Goal: Task Accomplishment & Management: Manage account settings

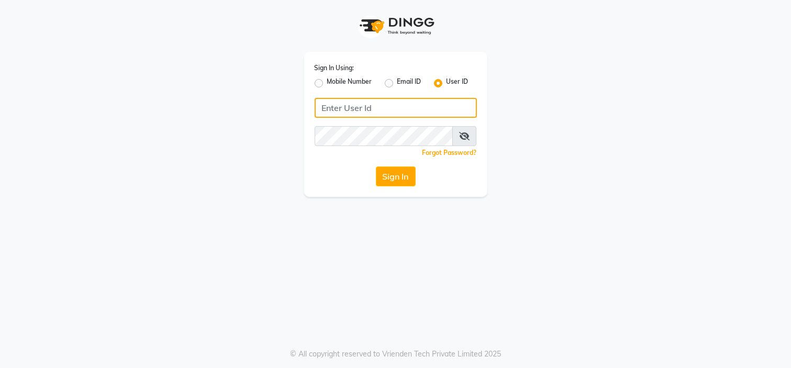
type input "7338156969"
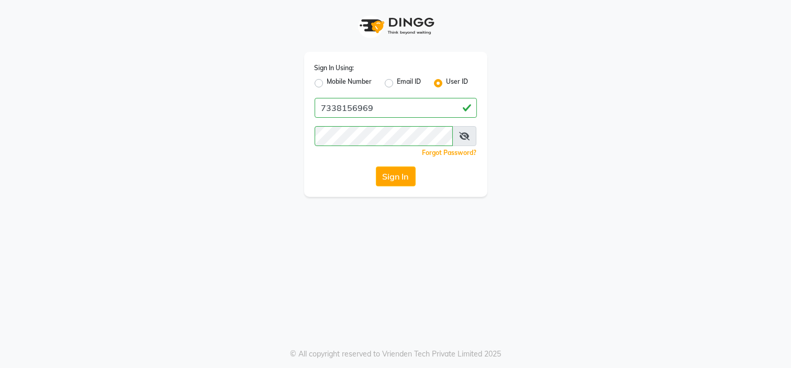
click at [327, 82] on label "Mobile Number" at bounding box center [349, 83] width 45 height 13
click at [327, 82] on input "Mobile Number" at bounding box center [330, 80] width 7 height 7
radio input "true"
radio input "false"
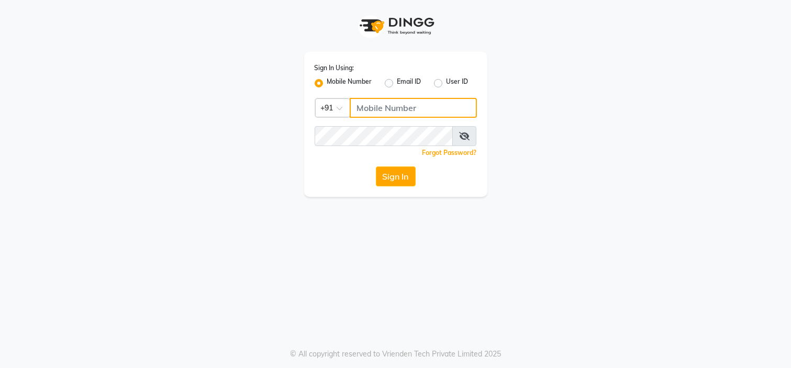
click at [383, 105] on input "Username" at bounding box center [413, 108] width 127 height 20
type input "7338156969"
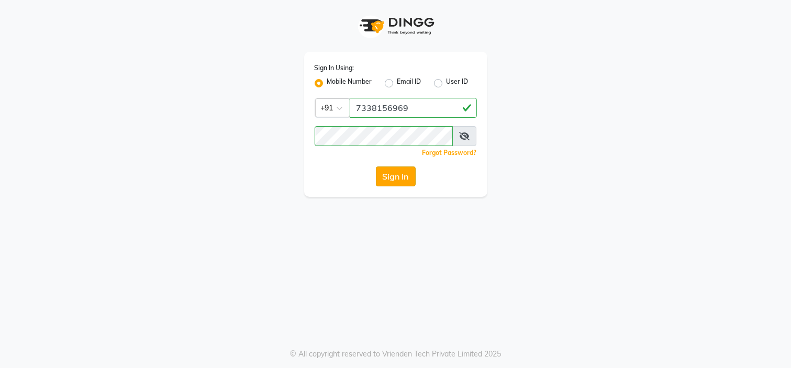
click at [402, 174] on button "Sign In" at bounding box center [396, 177] width 40 height 20
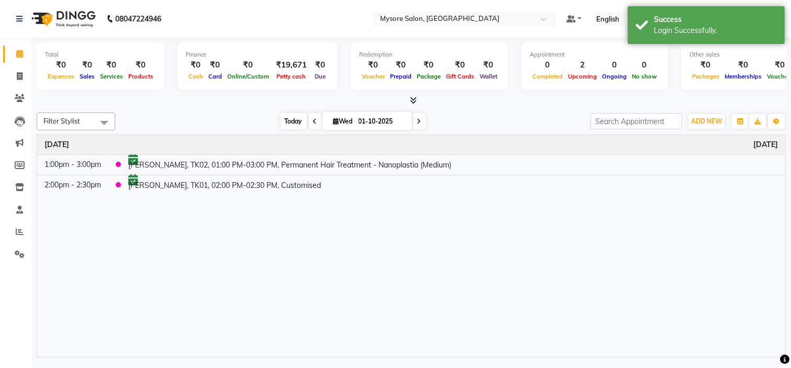
click at [289, 124] on span "Today" at bounding box center [294, 121] width 26 height 16
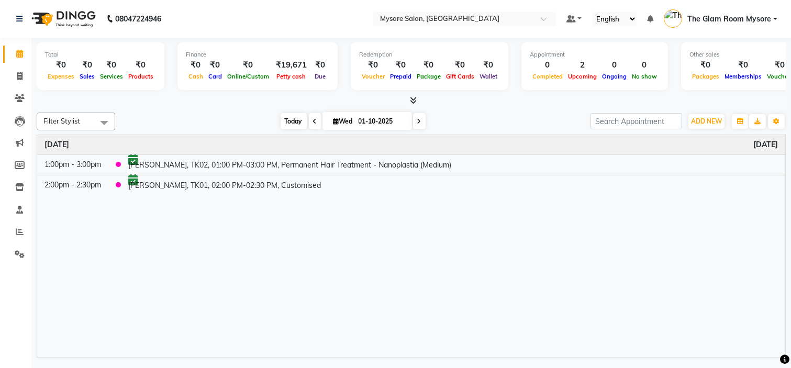
click at [292, 122] on span "Today" at bounding box center [294, 121] width 26 height 16
click at [285, 128] on span "Today" at bounding box center [294, 121] width 26 height 16
click at [285, 122] on span "Today" at bounding box center [294, 121] width 26 height 16
click at [414, 97] on icon at bounding box center [413, 100] width 7 height 8
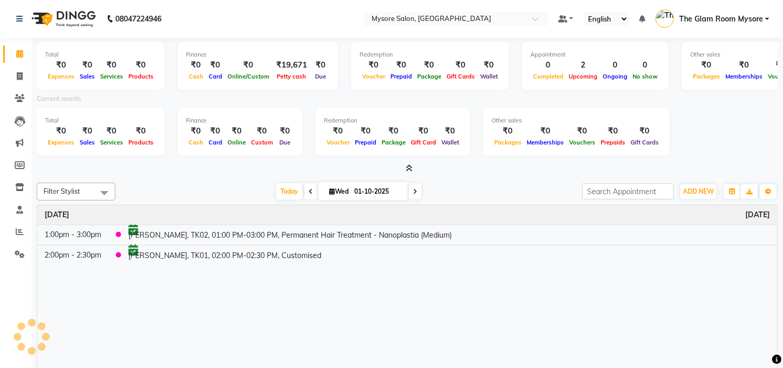
click at [409, 169] on icon at bounding box center [409, 168] width 7 height 8
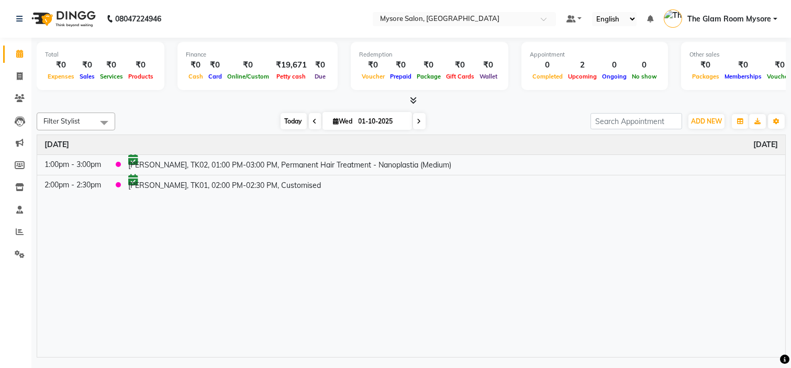
click at [290, 119] on span "Today" at bounding box center [294, 121] width 26 height 16
click at [292, 122] on span "Today" at bounding box center [294, 121] width 26 height 16
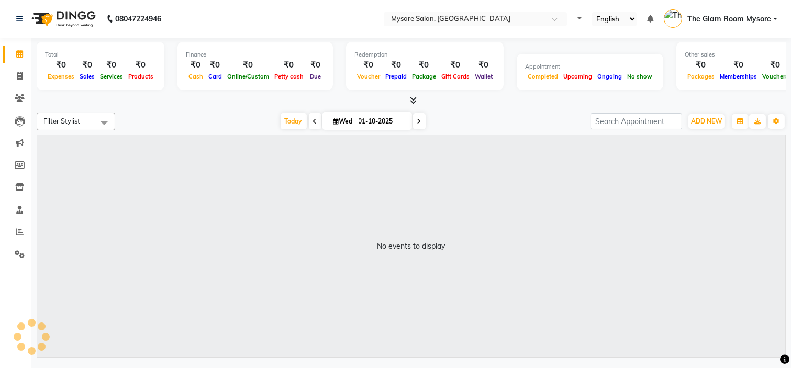
select select "en"
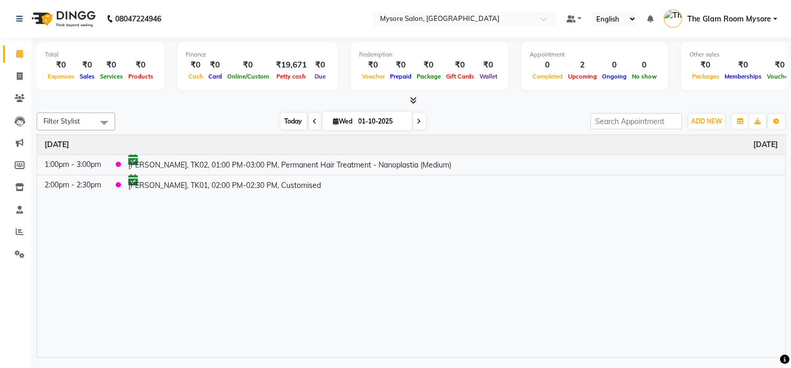
click at [284, 122] on span "Today" at bounding box center [294, 121] width 26 height 16
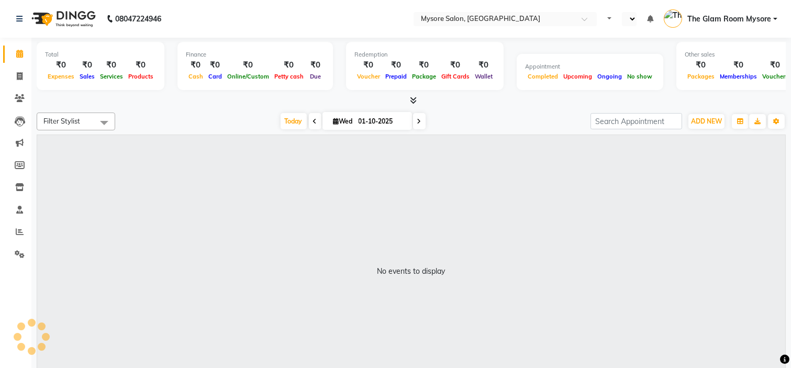
select select "en"
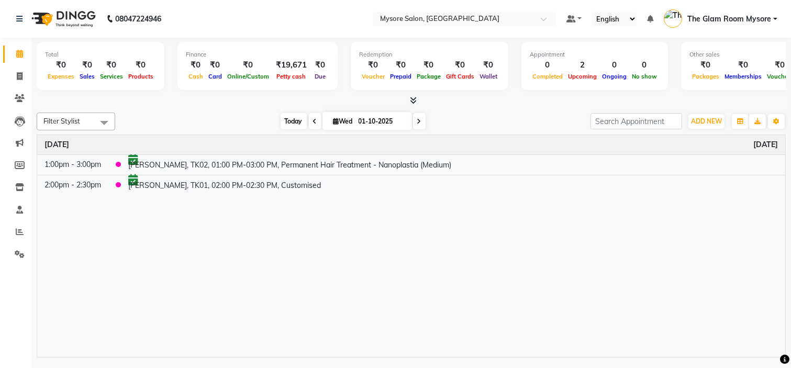
click at [281, 119] on span "Today" at bounding box center [294, 121] width 26 height 16
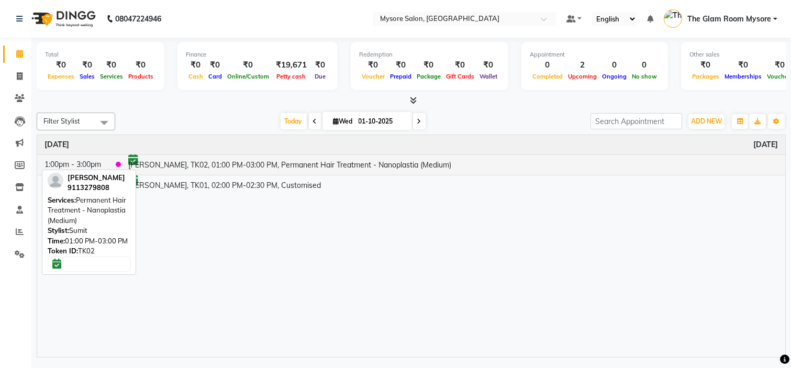
click at [270, 159] on td "[PERSON_NAME], TK02, 01:00 PM-03:00 PM, Permanent Hair Treatment - Nanoplastia …" at bounding box center [453, 165] width 665 height 20
select select "6"
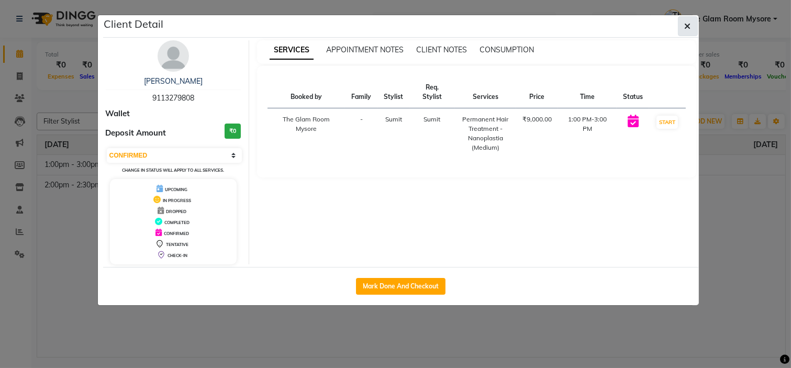
click at [685, 30] on button "button" at bounding box center [688, 26] width 20 height 20
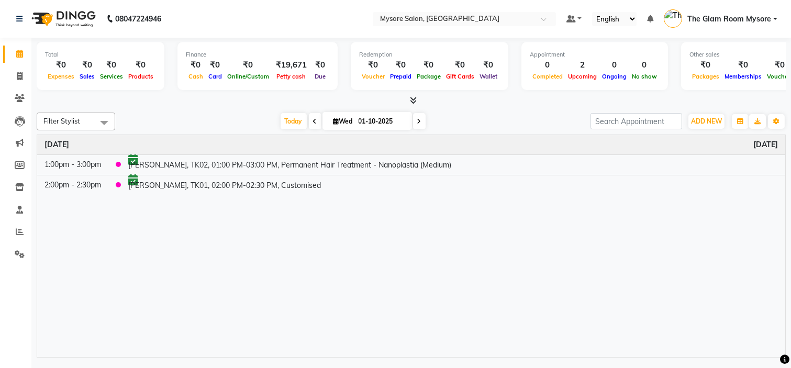
click at [365, 244] on div "Time Event Wednesday October 1, 2025 1:00pm - 3:00pm Sahana, TK02, 01:00 PM-03:…" at bounding box center [411, 246] width 749 height 223
click at [290, 124] on span "Today" at bounding box center [294, 121] width 26 height 16
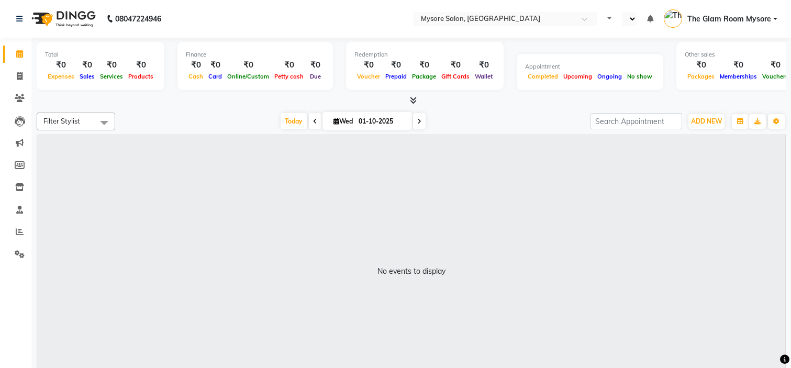
select select "en"
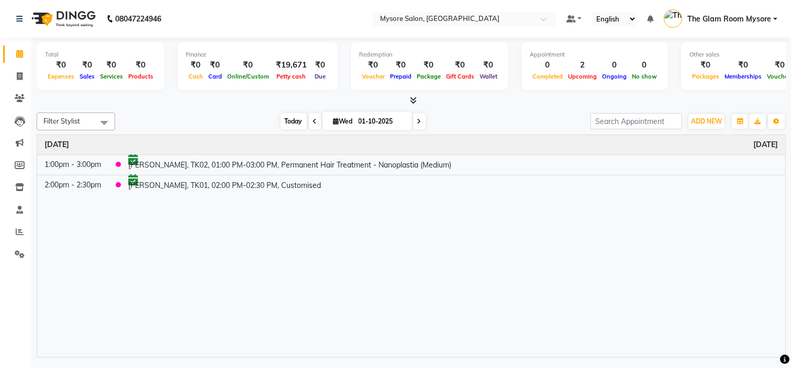
click at [289, 120] on span "Today" at bounding box center [294, 121] width 26 height 16
click at [288, 120] on span "Today" at bounding box center [294, 121] width 26 height 16
click at [257, 120] on div "[DATE] [DATE]" at bounding box center [352, 122] width 465 height 16
click at [278, 104] on div at bounding box center [412, 100] width 750 height 11
click at [289, 118] on span "Today" at bounding box center [294, 121] width 26 height 16
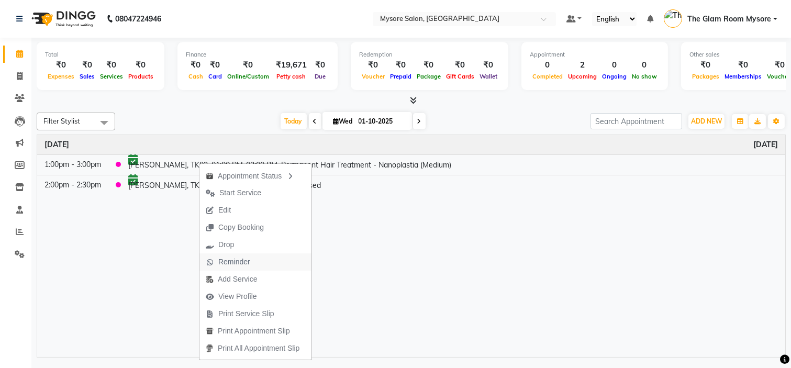
click at [237, 260] on span "Reminder" at bounding box center [234, 262] width 32 height 11
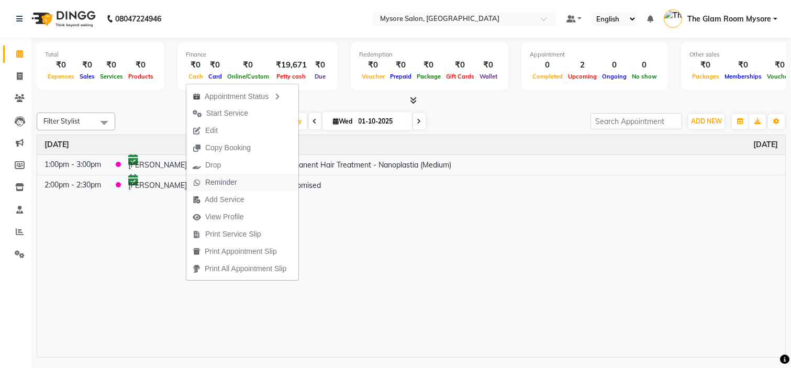
click at [233, 183] on span "Reminder" at bounding box center [221, 182] width 32 height 11
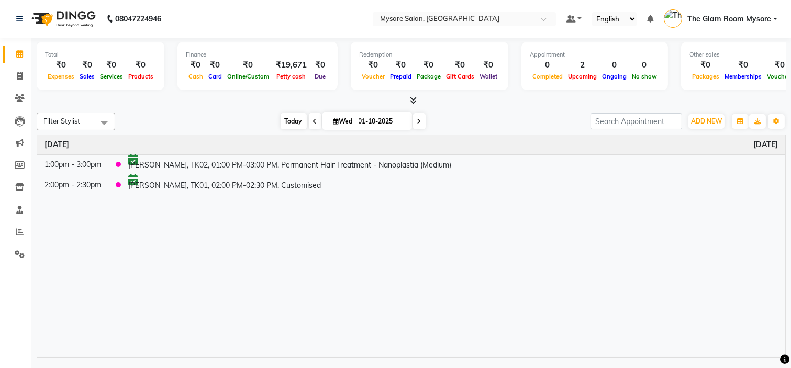
click at [284, 118] on span "Today" at bounding box center [294, 121] width 26 height 16
click at [289, 118] on span "Today" at bounding box center [294, 121] width 26 height 16
click at [286, 118] on span "Today" at bounding box center [294, 121] width 26 height 16
click at [289, 122] on span "Today" at bounding box center [294, 121] width 26 height 16
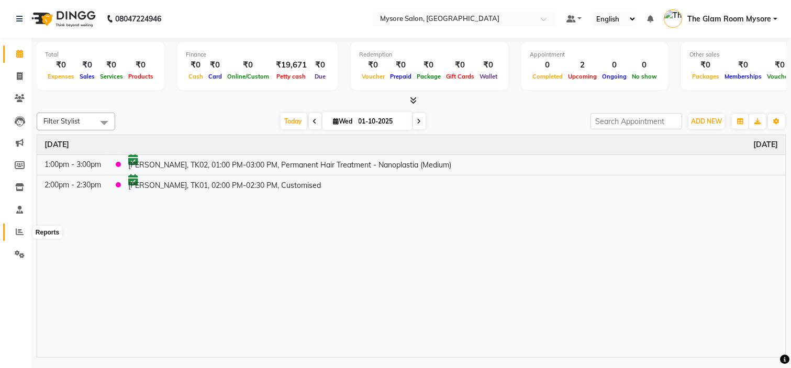
click at [16, 233] on icon at bounding box center [20, 232] width 8 height 8
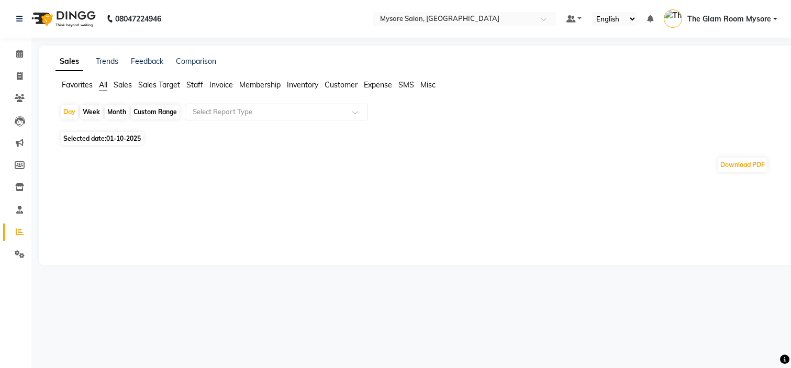
click at [101, 143] on span "Selected date: 01-10-2025" at bounding box center [102, 138] width 83 height 13
select select "10"
select select "2025"
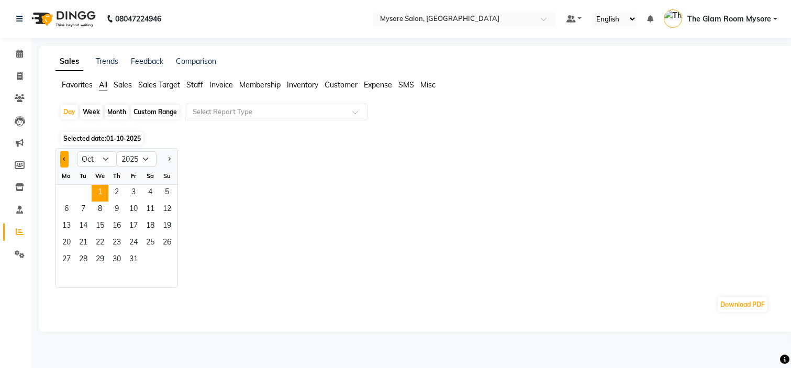
click at [65, 157] on span "Previous month" at bounding box center [65, 159] width 4 height 4
select select "9"
click at [83, 257] on span "30" at bounding box center [83, 260] width 17 height 17
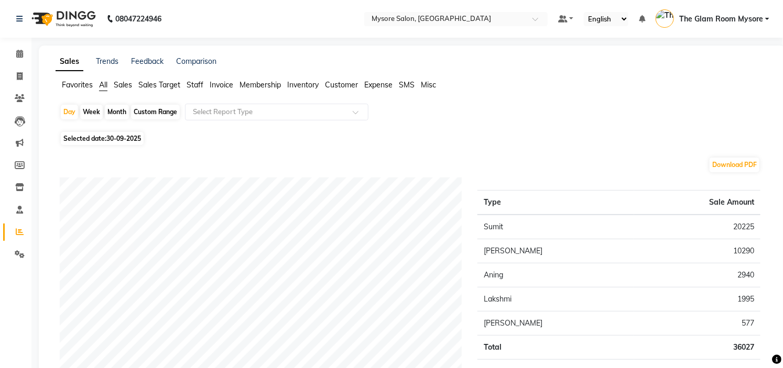
click at [740, 218] on td "20225" at bounding box center [697, 227] width 126 height 25
copy td "20225"
click at [740, 250] on td "10290" at bounding box center [697, 251] width 126 height 24
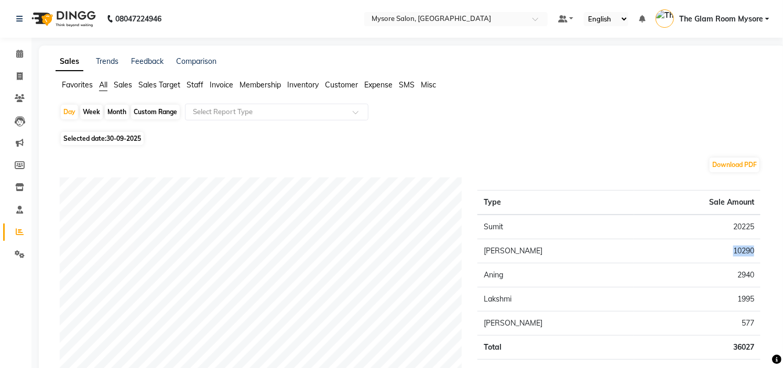
copy td "10290"
click at [745, 272] on td "2940" at bounding box center [697, 275] width 126 height 24
copy td "2940"
click at [743, 295] on td "1995" at bounding box center [697, 300] width 126 height 24
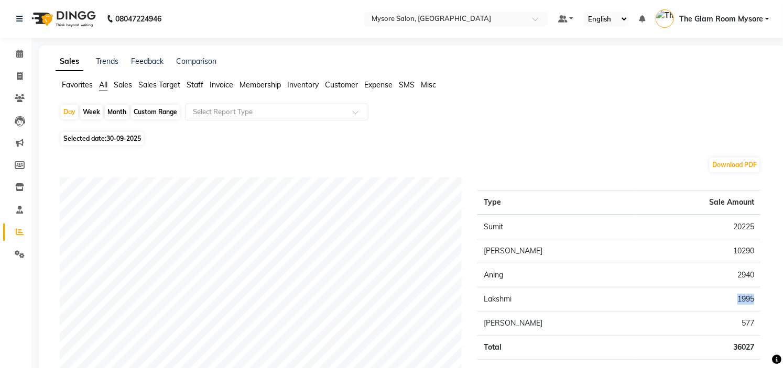
click at [743, 295] on td "1995" at bounding box center [697, 300] width 126 height 24
copy td "1995"
click at [748, 316] on td "577" at bounding box center [697, 324] width 126 height 24
copy td "577"
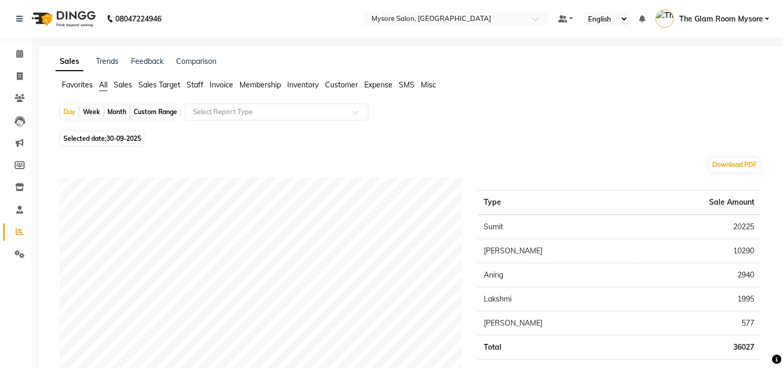
click at [197, 86] on span "Staff" at bounding box center [194, 84] width 17 height 9
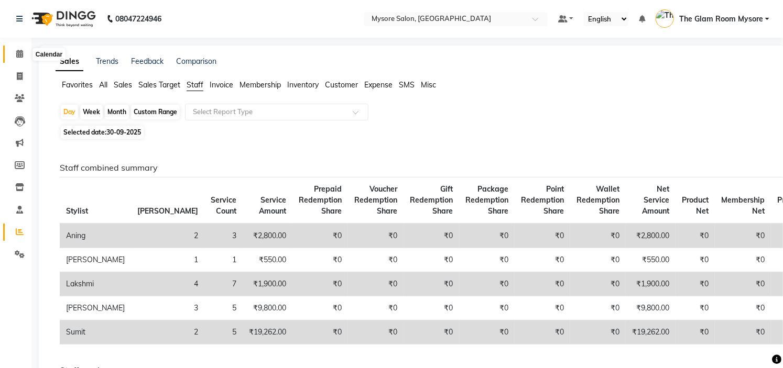
click at [17, 55] on icon at bounding box center [19, 54] width 7 height 8
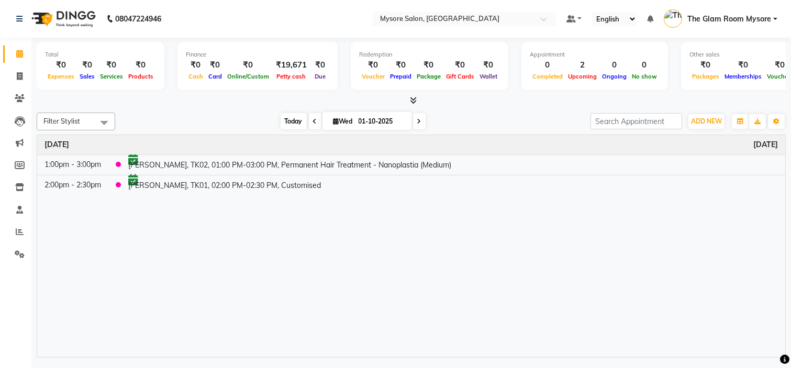
click at [292, 119] on span "Today" at bounding box center [294, 121] width 26 height 16
click at [229, 103] on div at bounding box center [412, 100] width 750 height 11
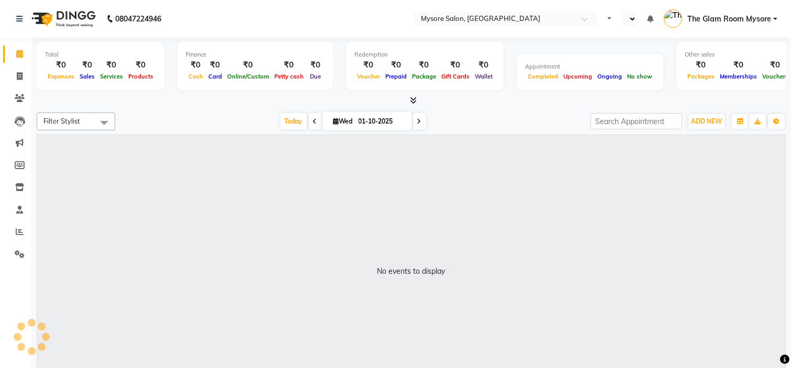
select select "en"
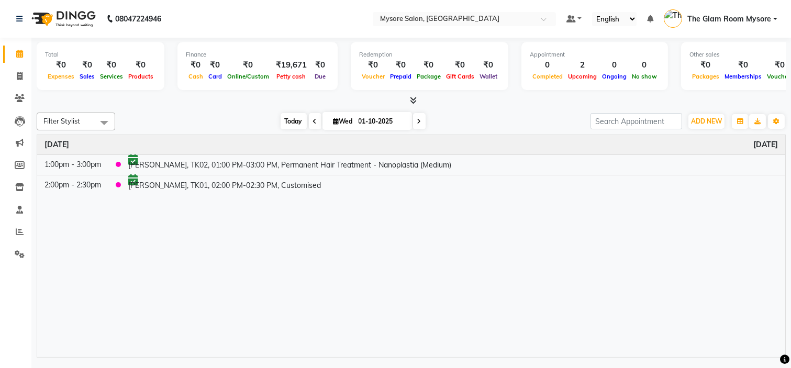
click at [287, 125] on span "Today" at bounding box center [294, 121] width 26 height 16
click at [519, 114] on div "[DATE] [DATE]" at bounding box center [352, 122] width 465 height 16
click at [706, 117] on span "ADD NEW" at bounding box center [706, 121] width 31 height 8
click at [692, 138] on button "Add Appointment" at bounding box center [683, 141] width 83 height 14
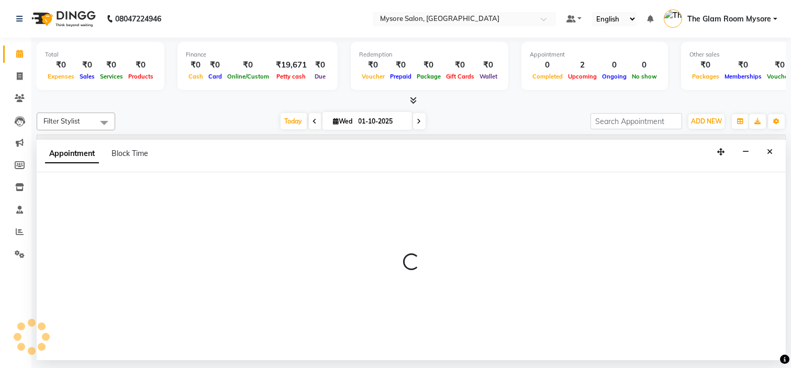
select select "540"
select select "tentative"
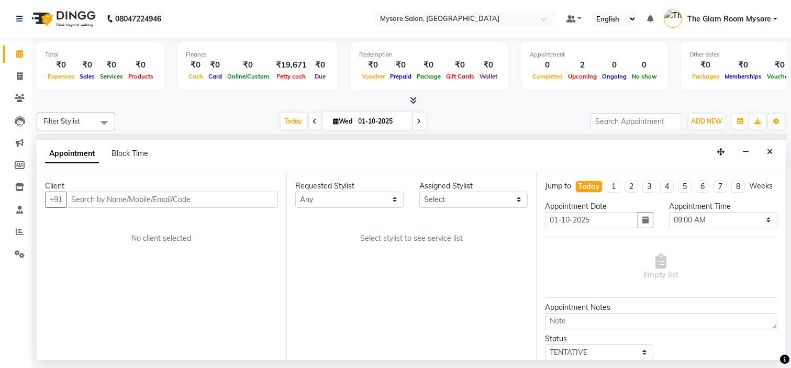
click at [134, 201] on input "text" at bounding box center [173, 200] width 212 height 16
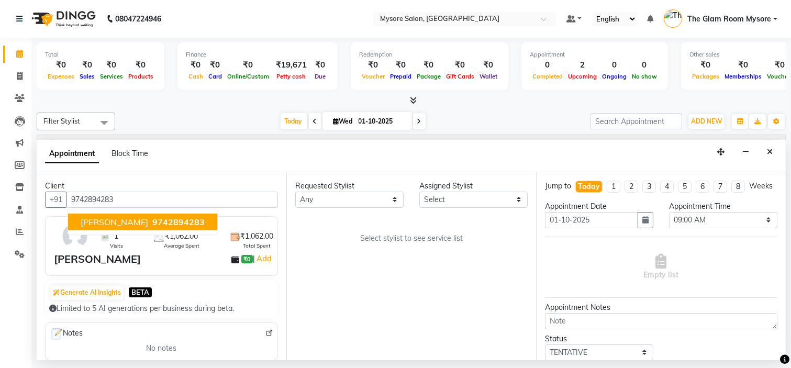
click at [152, 222] on span "9742894283" at bounding box center [178, 222] width 52 height 10
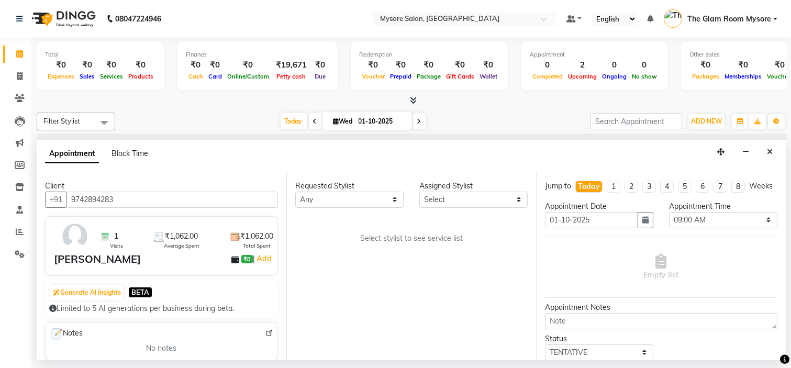
type input "9742894283"
click at [332, 202] on select "Any Aning Ankita Arpitha Arti Ashwini Ayaan DR. Apurva Fatma Jayshree Lakshmi P…" at bounding box center [349, 200] width 108 height 16
select select "35251"
click at [295, 192] on select "Any Aning Ankita Arpitha Arti Ashwini Ayaan DR. Apurva Fatma Jayshree Lakshmi P…" at bounding box center [349, 200] width 108 height 16
select select "35251"
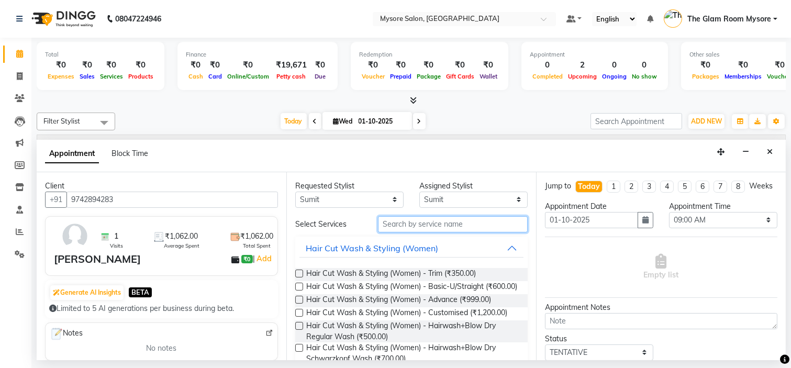
click at [421, 221] on input "text" at bounding box center [453, 224] width 150 height 16
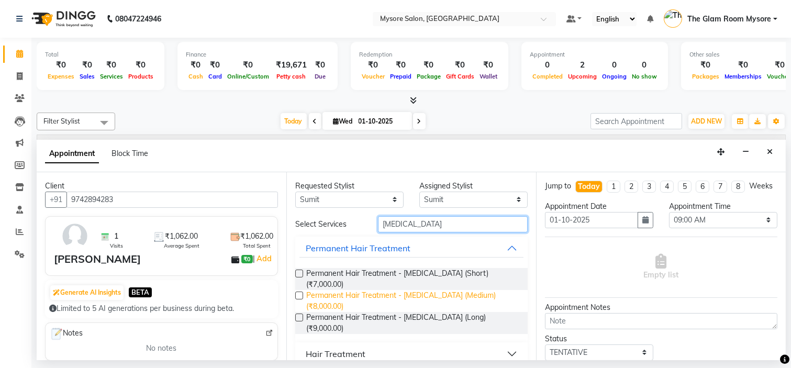
type input "BOTOX"
click at [444, 290] on span "Permanent Hair Treatment - Botox (Medium) (₹8,000.00)" at bounding box center [412, 301] width 213 height 22
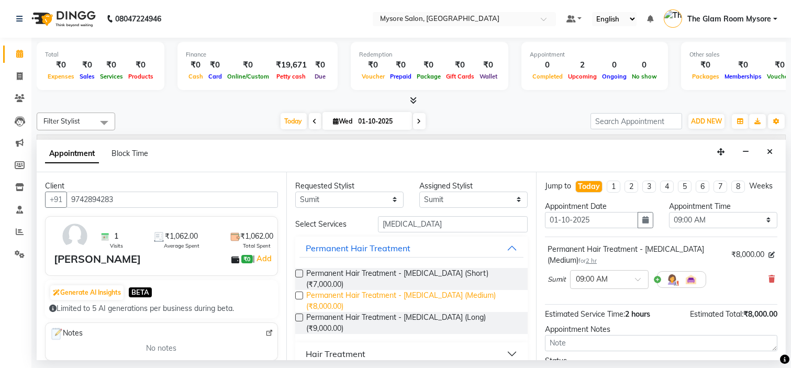
click at [444, 290] on span "Permanent Hair Treatment - Botox (Medium) (₹8,000.00)" at bounding box center [412, 301] width 213 height 22
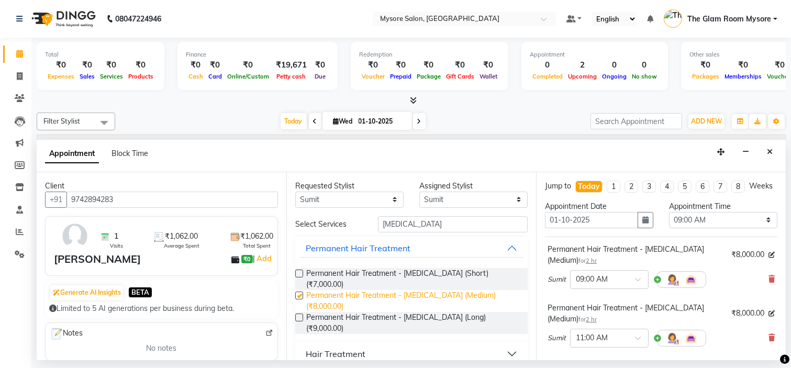
checkbox input "false"
click at [769, 342] on icon at bounding box center [772, 337] width 6 height 7
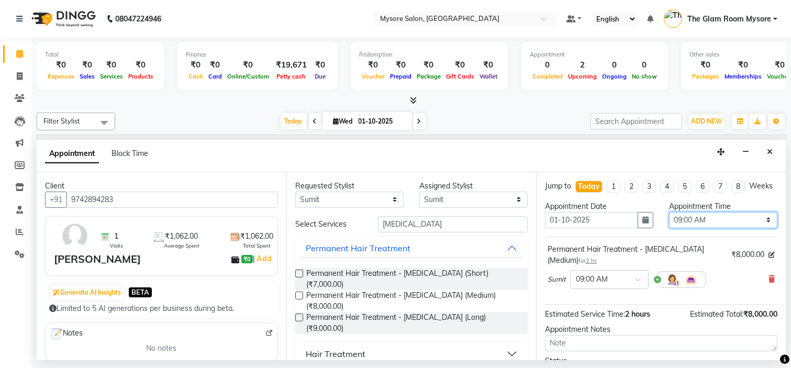
click at [714, 224] on select "Select 09:00 AM 09:15 AM 09:30 AM 09:45 AM 10:00 AM 10:15 AM 10:30 AM 10:45 AM …" at bounding box center [723, 220] width 108 height 16
select select "900"
click at [669, 221] on select "Select 09:00 AM 09:15 AM 09:30 AM 09:45 AM 10:00 AM 10:15 AM 10:30 AM 10:45 AM …" at bounding box center [723, 220] width 108 height 16
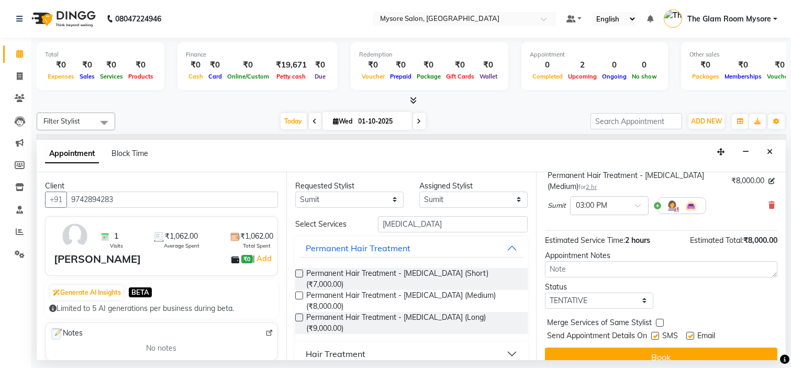
scroll to position [98, 0]
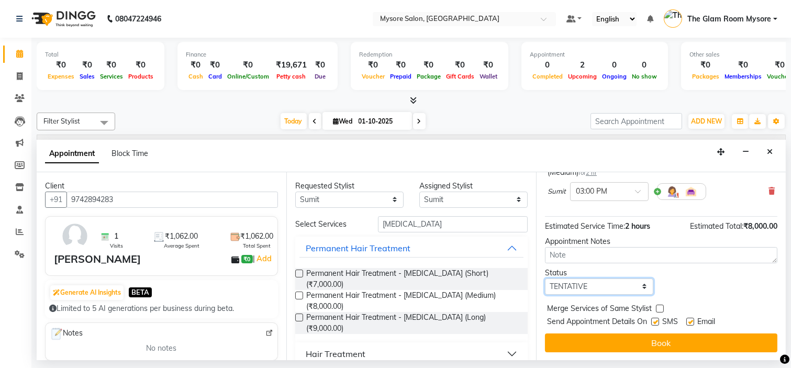
click at [606, 282] on select "Select TENTATIVE CONFIRM CHECK-IN UPCOMING" at bounding box center [599, 287] width 108 height 16
select select "confirm booking"
click at [545, 279] on select "Select TENTATIVE CONFIRM CHECK-IN UPCOMING" at bounding box center [599, 287] width 108 height 16
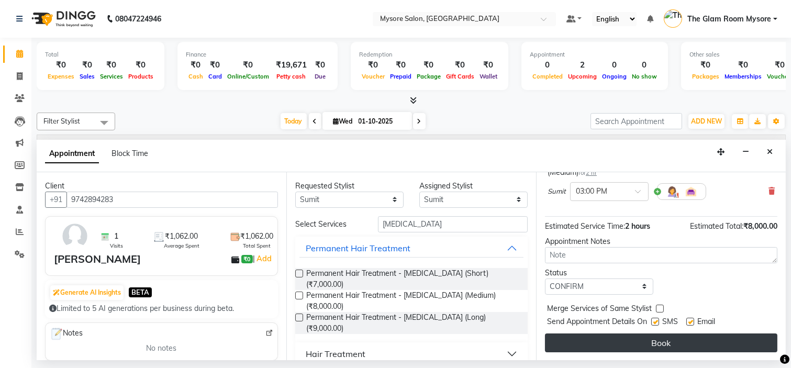
click at [621, 342] on button "Book" at bounding box center [661, 343] width 233 height 19
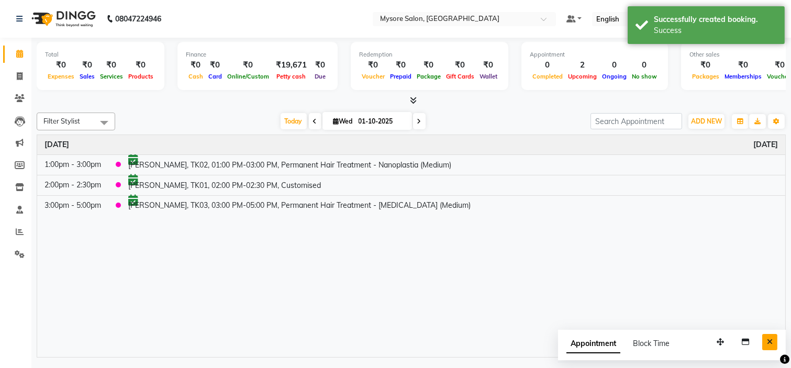
click at [773, 339] on button "Close" at bounding box center [770, 342] width 15 height 16
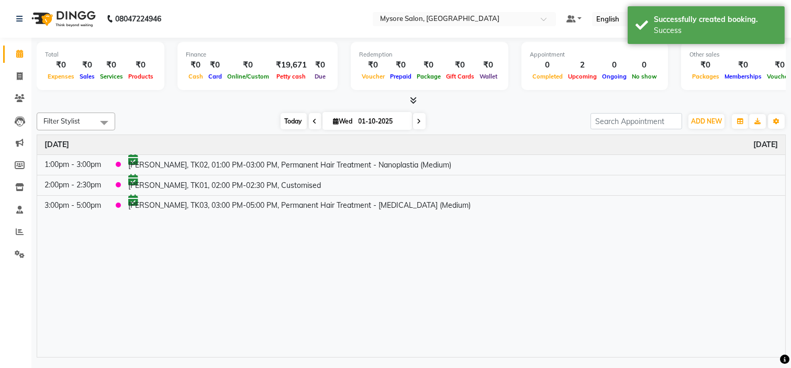
click at [286, 122] on span "Today" at bounding box center [294, 121] width 26 height 16
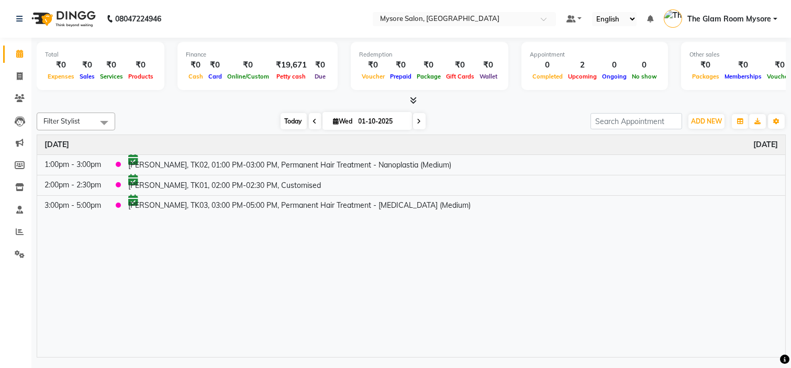
click at [286, 122] on span "Today" at bounding box center [294, 121] width 26 height 16
click at [288, 121] on span "Today" at bounding box center [294, 121] width 26 height 16
click at [293, 119] on span "Today" at bounding box center [294, 121] width 26 height 16
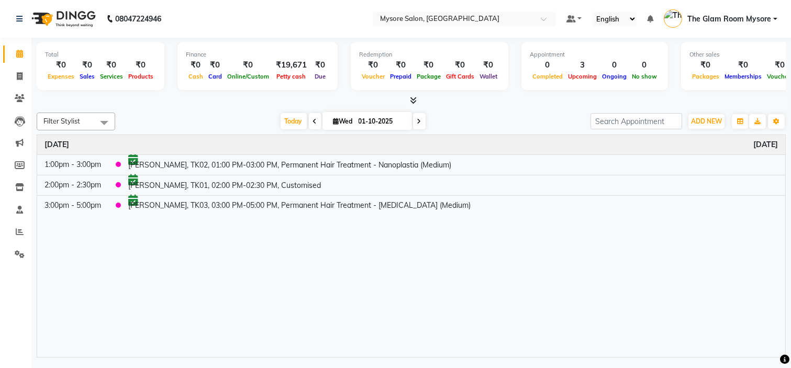
click at [254, 124] on div "Today Wed 01-10-2025" at bounding box center [352, 122] width 465 height 16
click at [293, 124] on span "Today" at bounding box center [294, 121] width 26 height 16
click at [287, 117] on span "Today" at bounding box center [294, 121] width 26 height 16
click at [289, 122] on span "Today" at bounding box center [294, 121] width 26 height 16
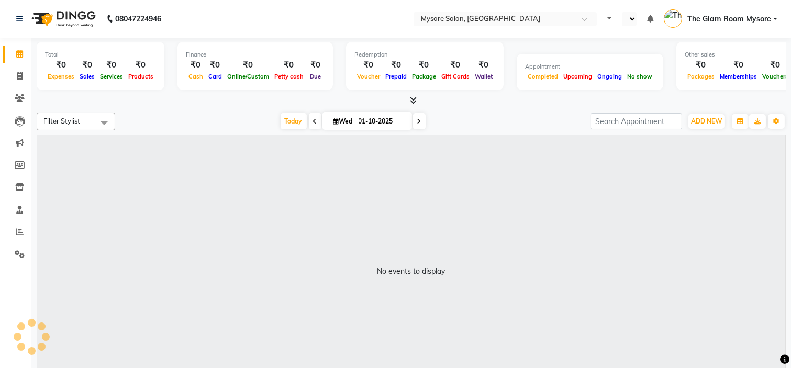
select select "en"
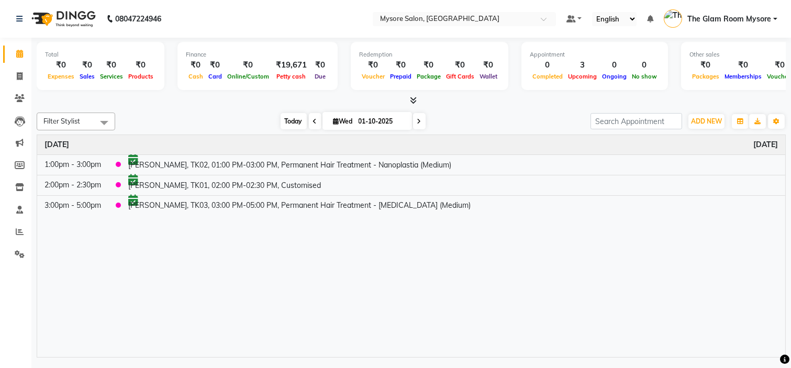
click at [286, 120] on span "Today" at bounding box center [294, 121] width 26 height 16
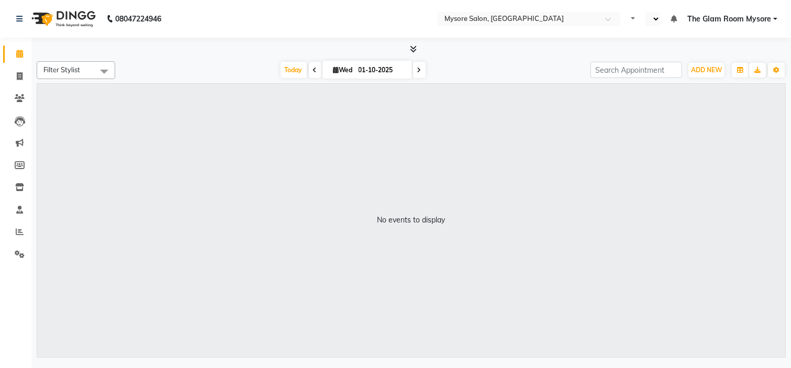
select select "en"
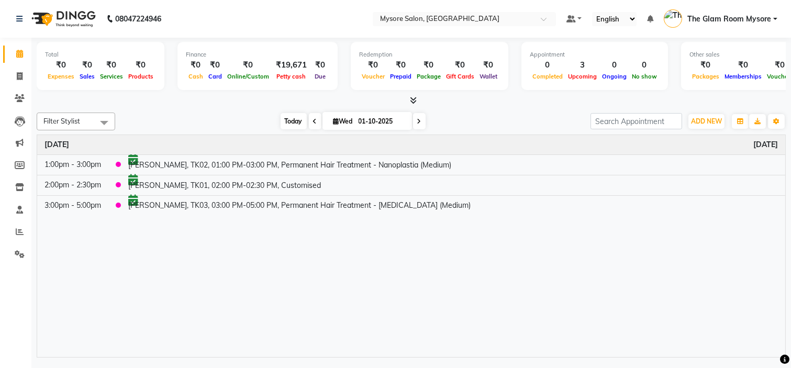
click at [286, 119] on span "Today" at bounding box center [294, 121] width 26 height 16
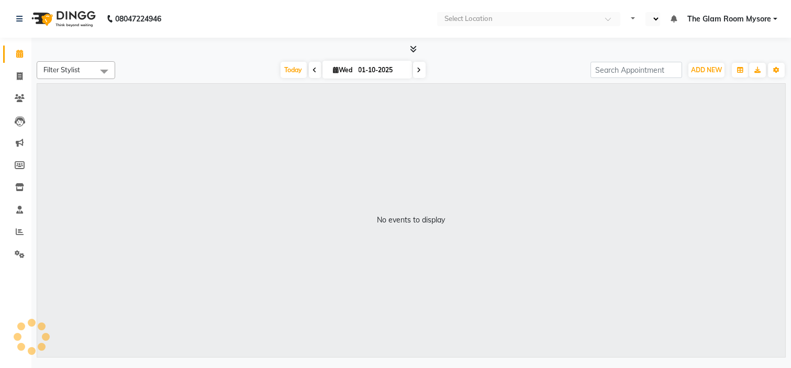
select select "en"
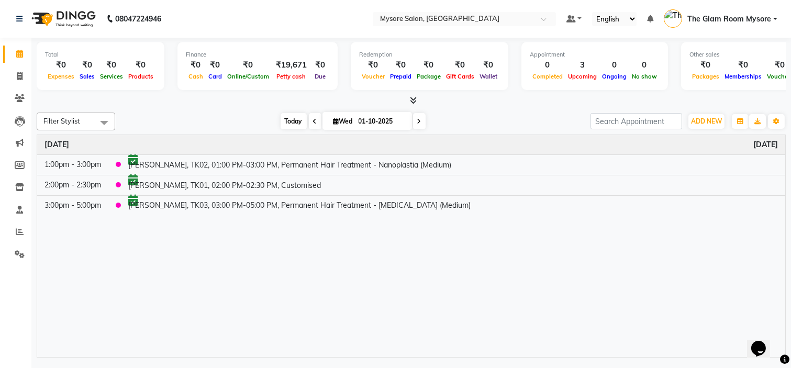
click at [287, 119] on span "Today" at bounding box center [294, 121] width 26 height 16
click at [413, 97] on icon at bounding box center [413, 100] width 7 height 8
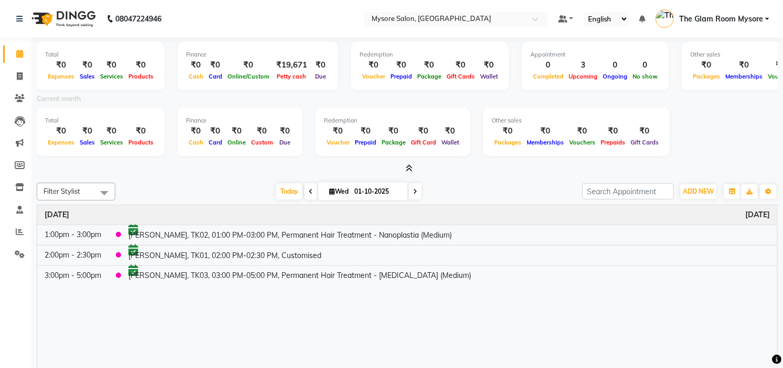
click at [424, 167] on div at bounding box center [407, 168] width 741 height 11
click at [409, 168] on icon at bounding box center [409, 168] width 7 height 8
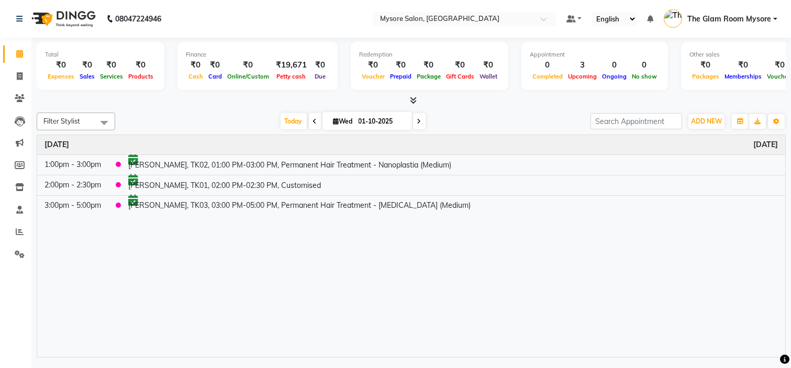
click at [412, 98] on icon at bounding box center [413, 100] width 7 height 8
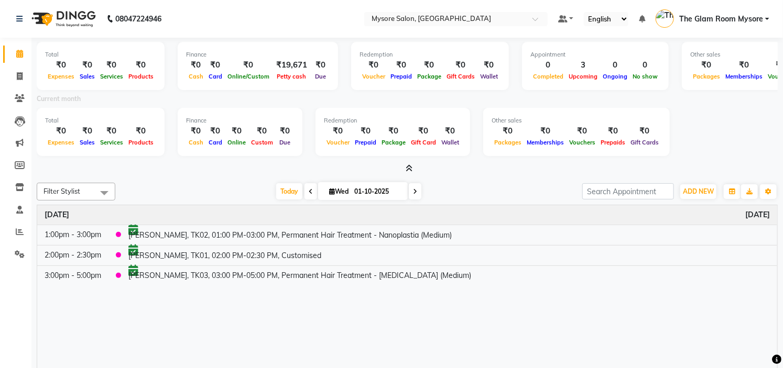
click at [409, 170] on icon at bounding box center [409, 168] width 7 height 8
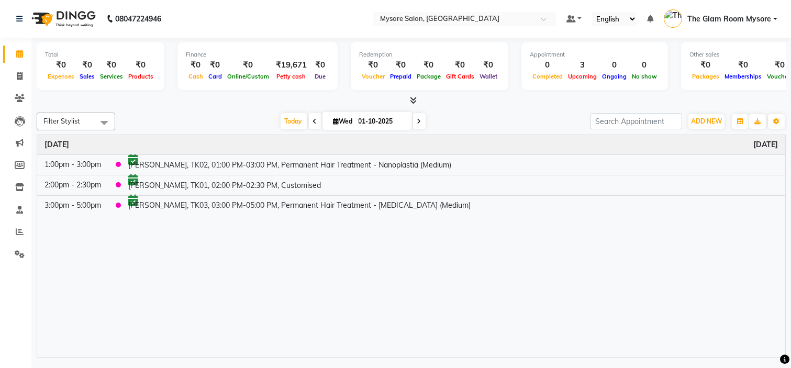
click at [413, 98] on icon at bounding box center [413, 100] width 7 height 8
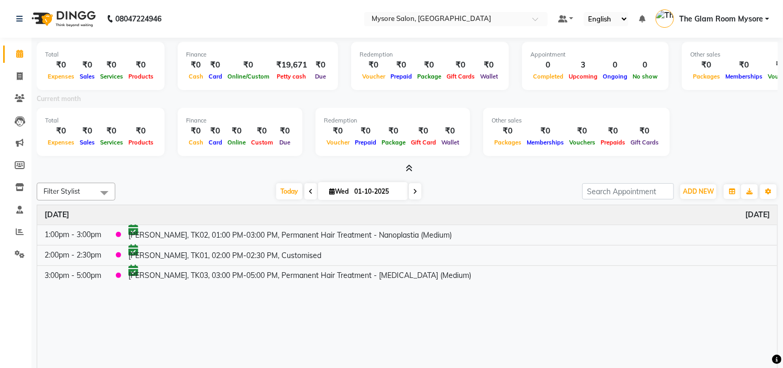
click at [409, 166] on icon at bounding box center [409, 168] width 7 height 8
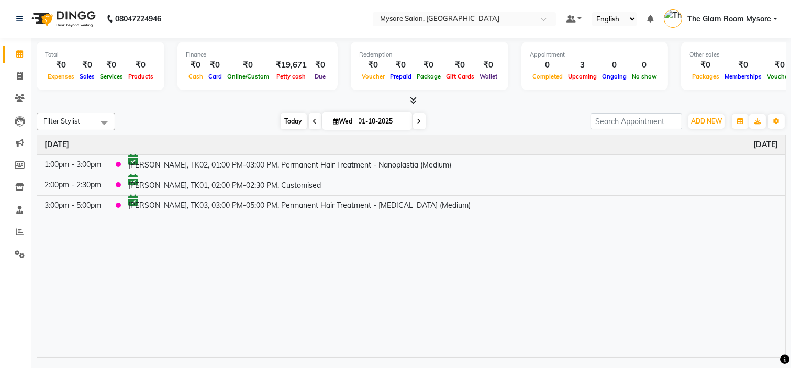
click at [294, 126] on span "Today" at bounding box center [294, 121] width 26 height 16
click at [703, 119] on span "ADD NEW" at bounding box center [706, 121] width 31 height 8
click at [690, 140] on button "Add Appointment" at bounding box center [683, 141] width 83 height 14
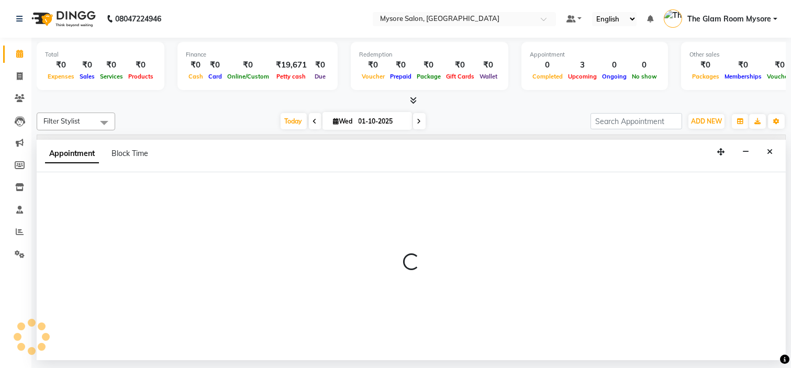
select select "540"
select select "tentative"
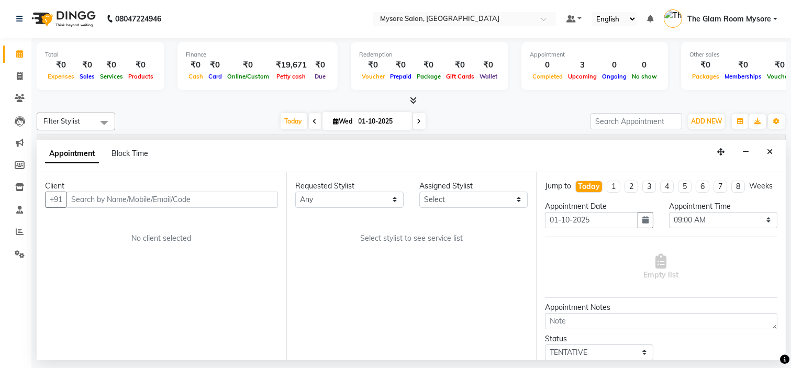
click at [135, 201] on input "text" at bounding box center [173, 200] width 212 height 16
type input "8497023016"
click at [258, 192] on div "Client +91 8497023016 Add Client No client selected" at bounding box center [162, 266] width 250 height 189
click at [258, 192] on button "Add Client" at bounding box center [256, 200] width 43 height 16
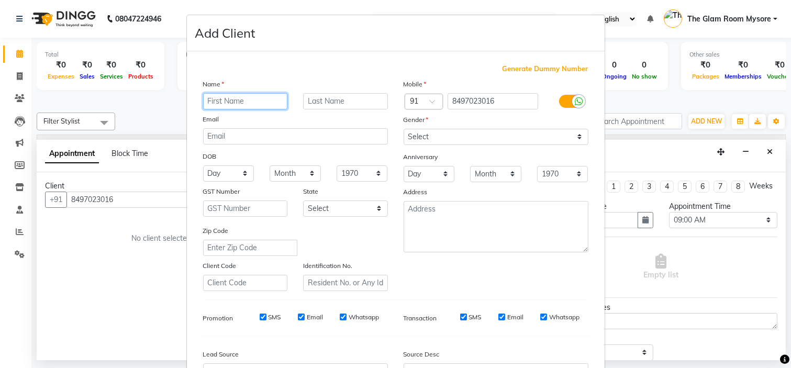
click at [262, 105] on input "text" at bounding box center [245, 101] width 85 height 16
type input "Janu"
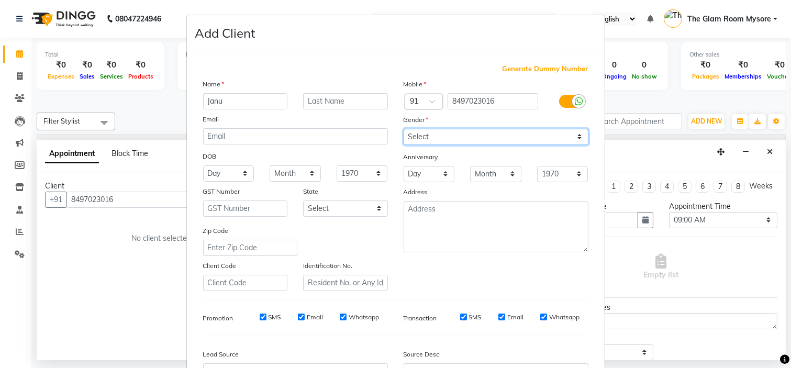
click at [452, 140] on select "Select Male Female Other Prefer Not To Say" at bounding box center [496, 137] width 185 height 16
select select "female"
click at [404, 129] on select "Select Male Female Other Prefer Not To Say" at bounding box center [496, 137] width 185 height 16
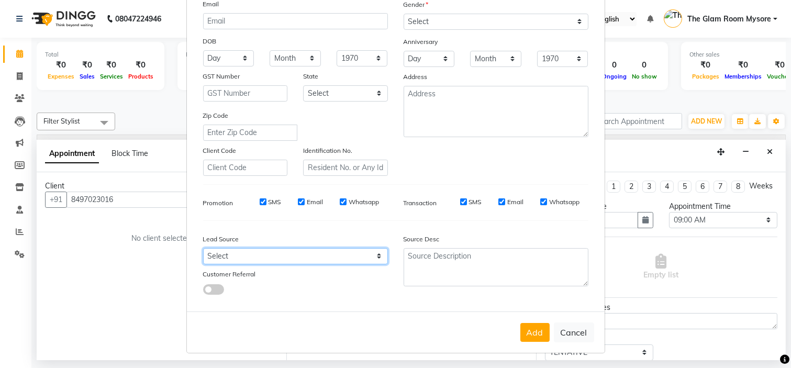
click at [347, 258] on select "Select Walk-in Referral Internet Friend Word of Mouth Advertisement Facebook Ju…" at bounding box center [295, 256] width 185 height 16
select select "40676"
click at [203, 248] on select "Select Walk-in Referral Internet Friend Word of Mouth Advertisement Facebook Ju…" at bounding box center [295, 256] width 185 height 16
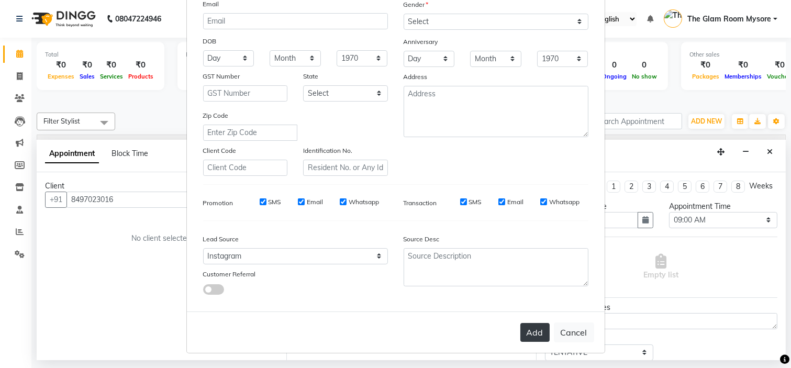
click at [538, 332] on button "Add" at bounding box center [535, 332] width 29 height 19
select select
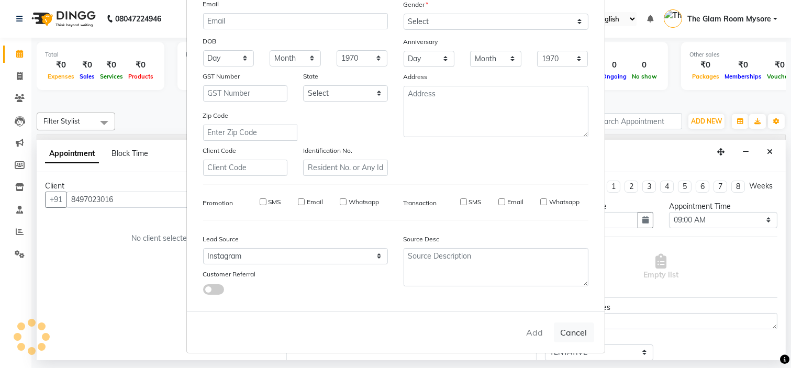
select select
checkbox input "false"
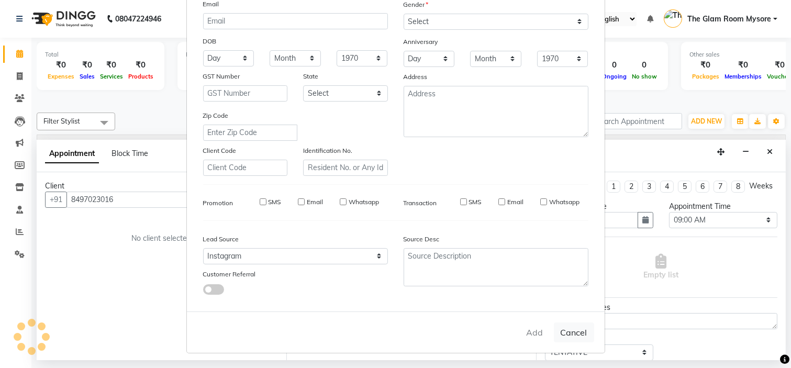
checkbox input "false"
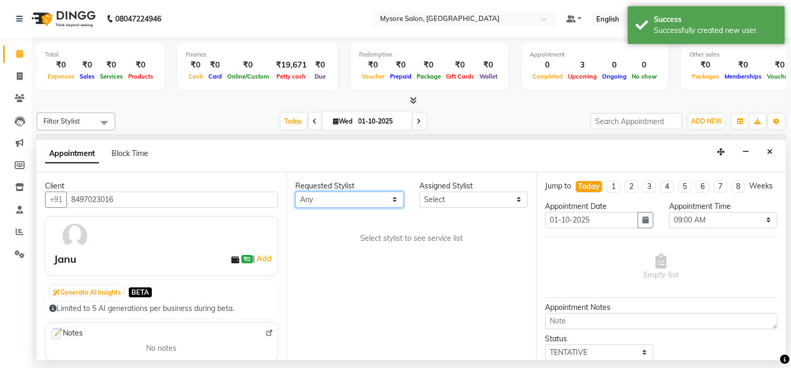
click at [364, 197] on select "Any Aning Ankita Arpitha Arti Ashwini Ayaan DR. Apurva Fatma Jayshree Lakshmi P…" at bounding box center [349, 200] width 108 height 16
select select "35251"
click at [295, 192] on select "Any Aning Ankita Arpitha Arti Ashwini Ayaan DR. Apurva Fatma Jayshree Lakshmi P…" at bounding box center [349, 200] width 108 height 16
select select "35251"
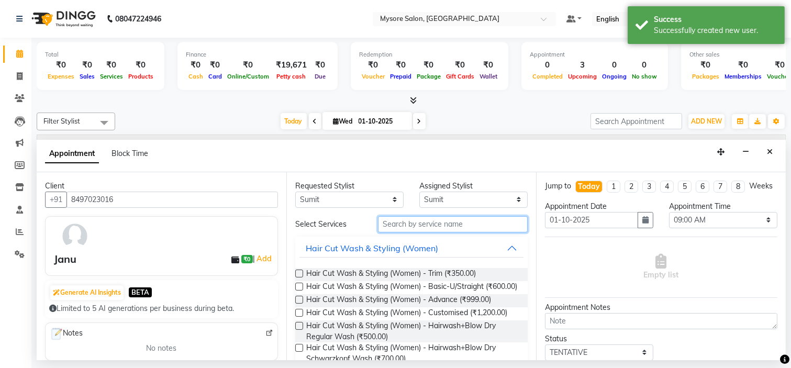
click at [412, 227] on input "text" at bounding box center [453, 224] width 150 height 16
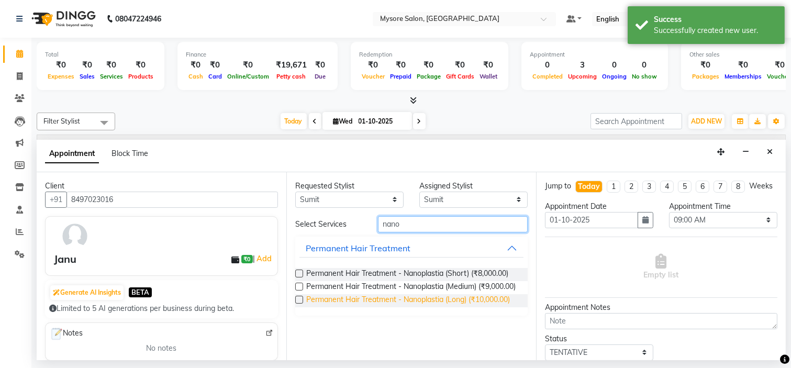
type input "nano"
click at [432, 298] on span "Permanent Hair Treatment - Nanoplastia (Long) (₹10,000.00)" at bounding box center [408, 300] width 204 height 13
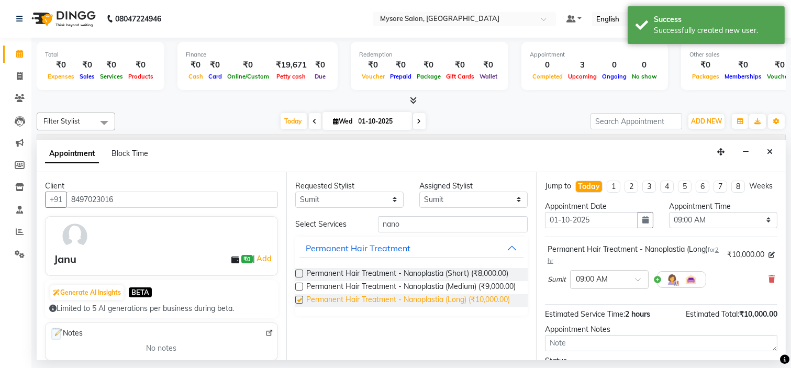
checkbox input "false"
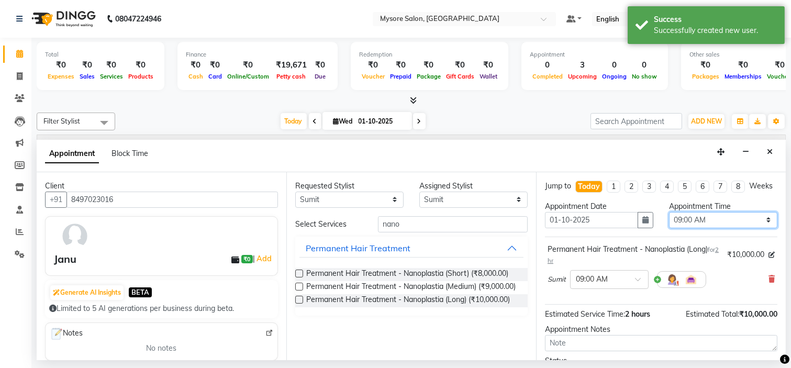
click at [684, 228] on select "Select 09:00 AM 09:15 AM 09:30 AM 09:45 AM 10:00 AM 10:15 AM 10:30 AM 10:45 AM …" at bounding box center [723, 220] width 108 height 16
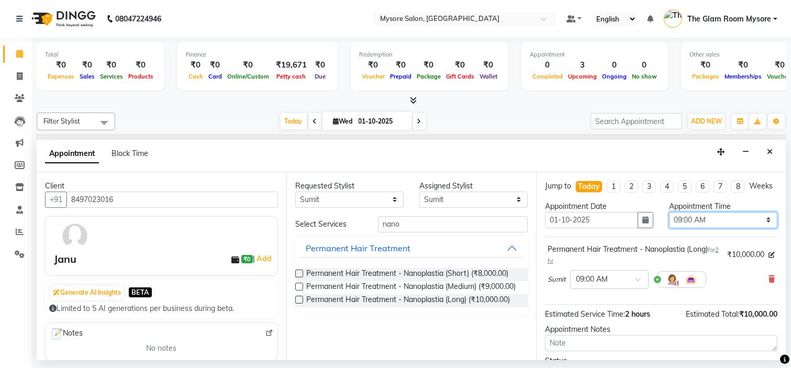
select select "780"
click at [669, 221] on select "Select 09:00 AM 09:15 AM 09:30 AM 09:45 AM 10:00 AM 10:15 AM 10:30 AM 10:45 AM …" at bounding box center [723, 220] width 108 height 16
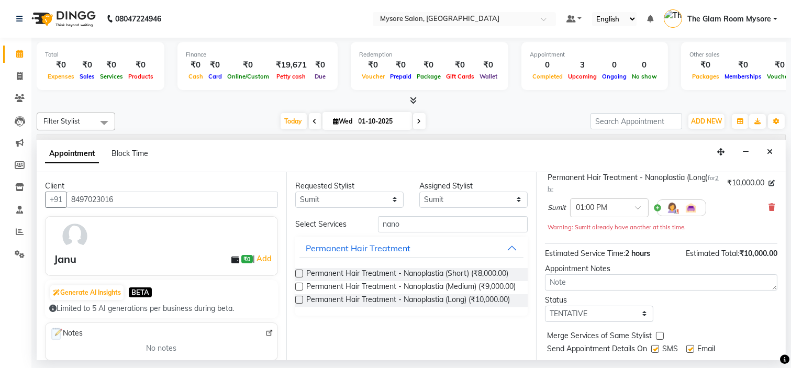
scroll to position [108, 0]
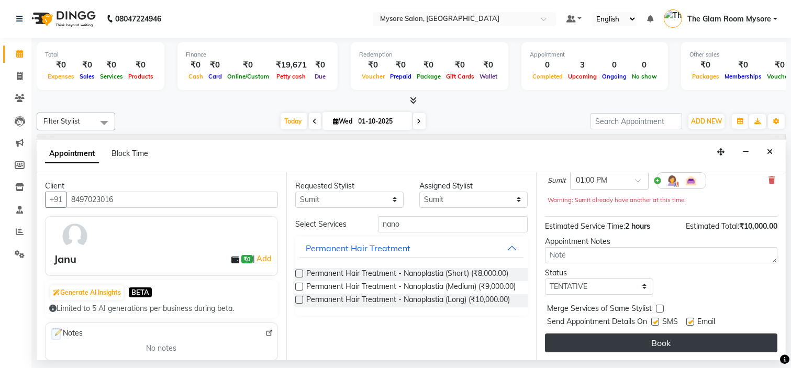
click at [709, 342] on button "Book" at bounding box center [661, 343] width 233 height 19
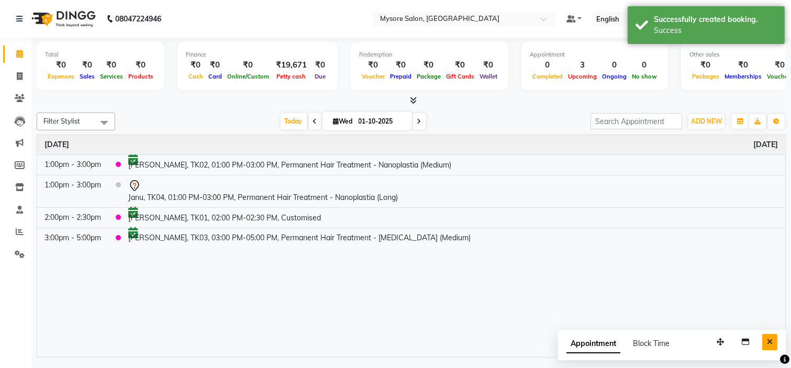
click at [774, 343] on button "Close" at bounding box center [770, 342] width 15 height 16
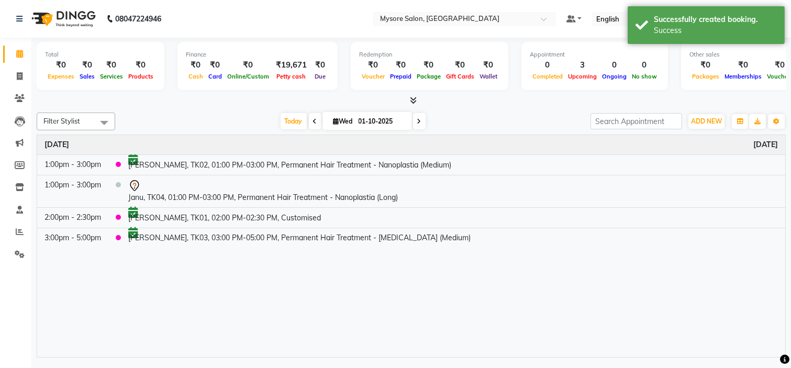
click at [344, 340] on div "Time Event Wednesday October 1, 2025 1:00pm - 3:00pm Sahana, TK02, 01:00 PM-03:…" at bounding box center [411, 246] width 749 height 223
click at [290, 119] on span "Today" at bounding box center [294, 121] width 26 height 16
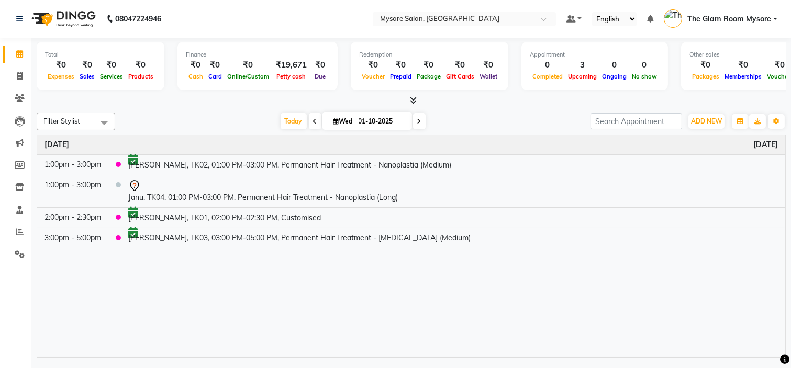
click at [224, 117] on div "[DATE] [DATE]" at bounding box center [352, 122] width 465 height 16
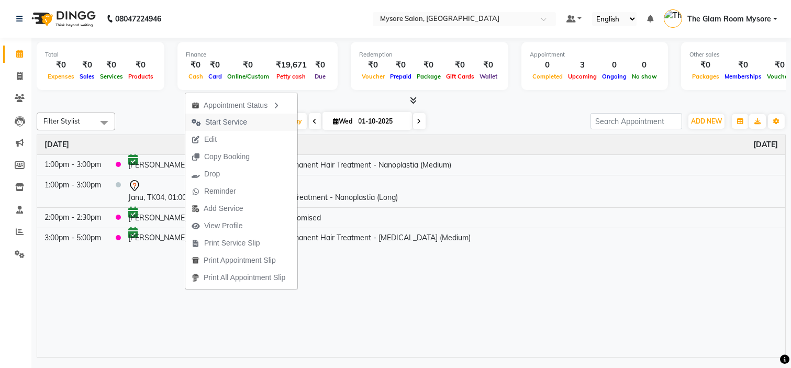
click at [239, 124] on span "Start Service" at bounding box center [226, 122] width 42 height 11
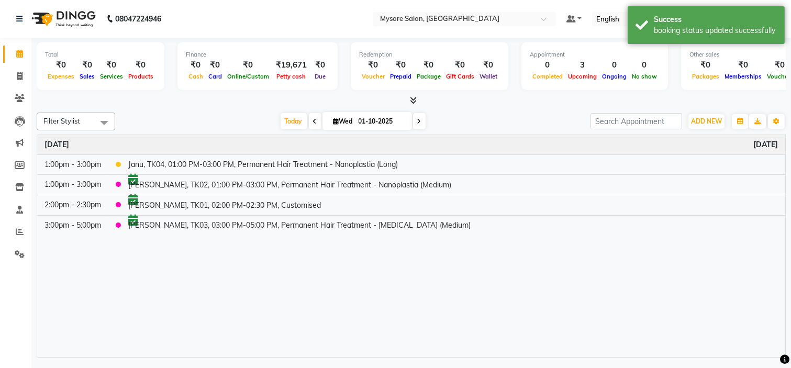
click at [217, 107] on div "Total ₹0 Expenses ₹0 Sales ₹0 Services ₹0 Products Finance ₹0 Cash ₹0 Card ₹0 O…" at bounding box center [411, 199] width 760 height 323
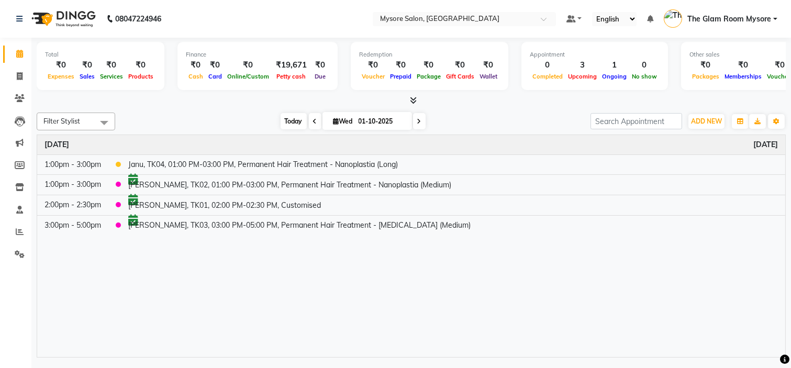
click at [281, 116] on span "Today" at bounding box center [294, 121] width 26 height 16
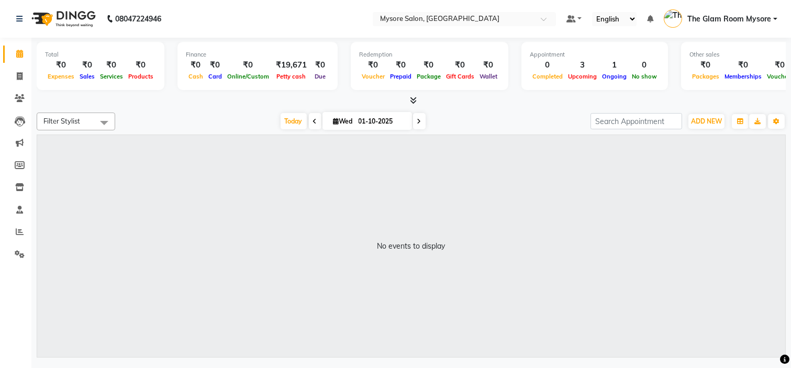
select select "en"
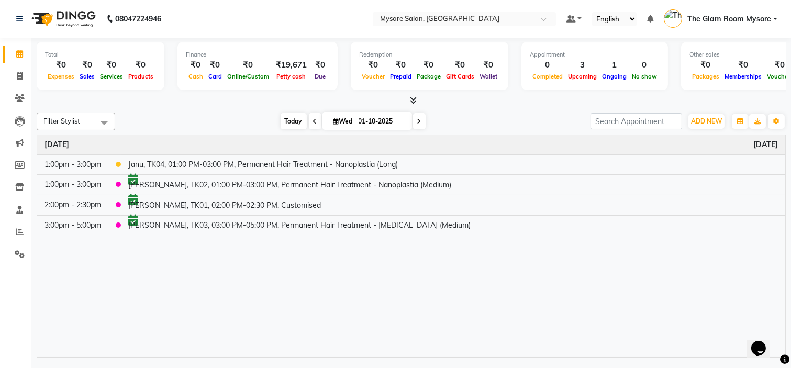
click at [288, 119] on span "Today" at bounding box center [294, 121] width 26 height 16
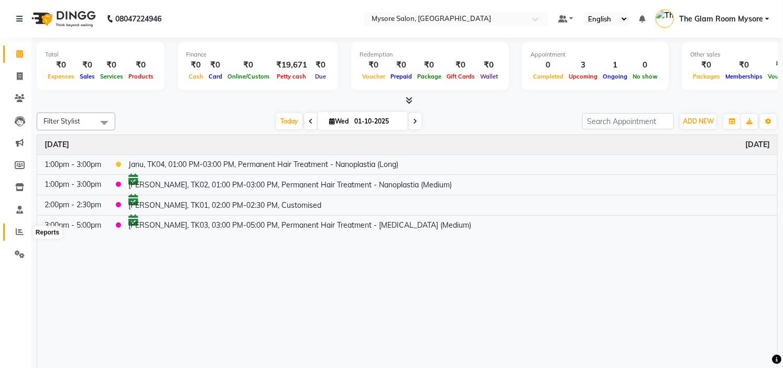
click at [18, 236] on icon at bounding box center [20, 232] width 8 height 8
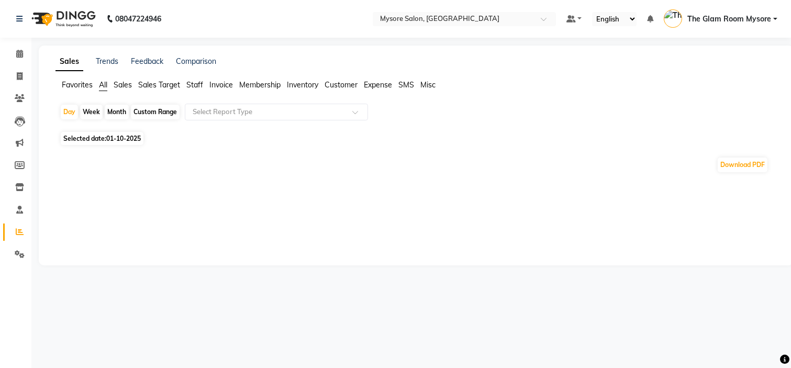
click at [193, 85] on span "Staff" at bounding box center [194, 84] width 17 height 9
click at [156, 111] on div "Custom Range" at bounding box center [155, 112] width 49 height 15
select select "10"
select select "2025"
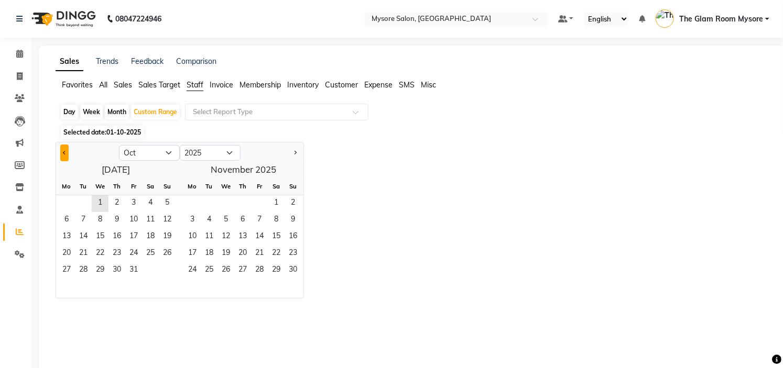
drag, startPoint x: 58, startPoint y: 151, endPoint x: 65, endPoint y: 152, distance: 8.0
click at [65, 152] on div at bounding box center [87, 153] width 63 height 17
click at [65, 152] on span "Previous month" at bounding box center [65, 153] width 4 height 4
select select "9"
click at [63, 203] on span "1" at bounding box center [66, 203] width 17 height 17
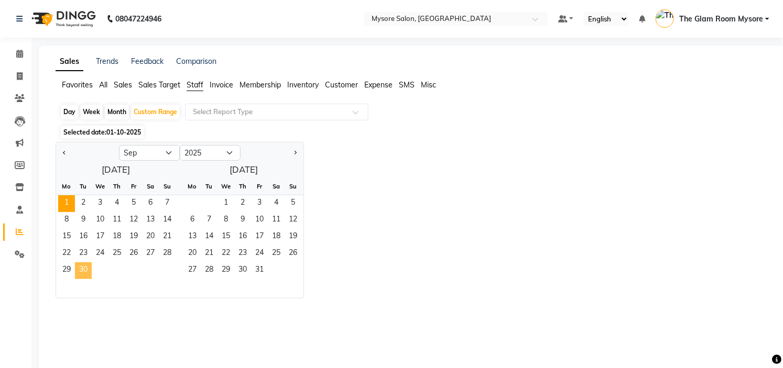
click at [85, 269] on span "30" at bounding box center [83, 270] width 17 height 17
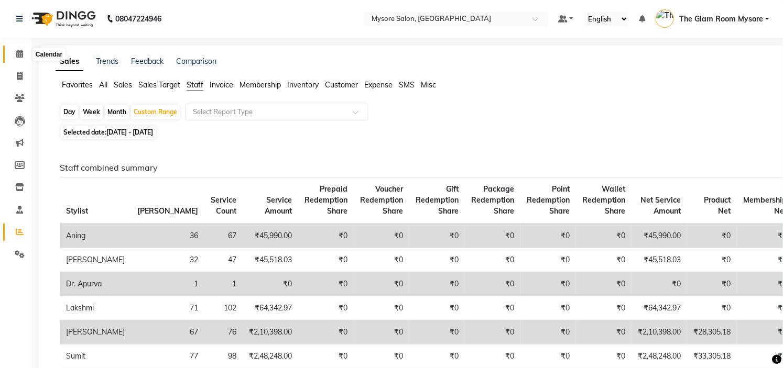
click at [21, 51] on icon at bounding box center [19, 54] width 7 height 8
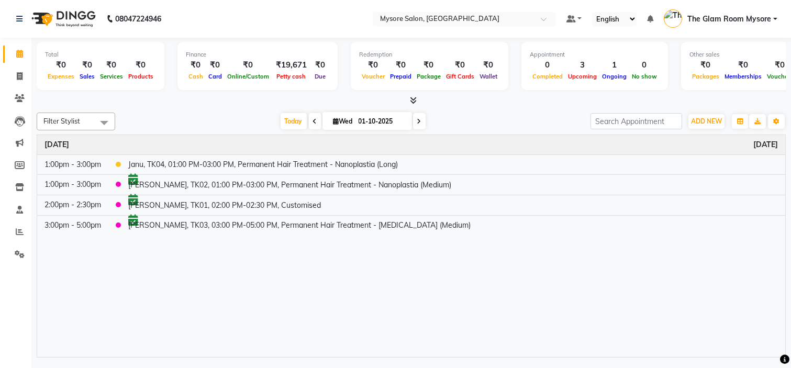
click at [417, 120] on icon at bounding box center [419, 121] width 4 height 6
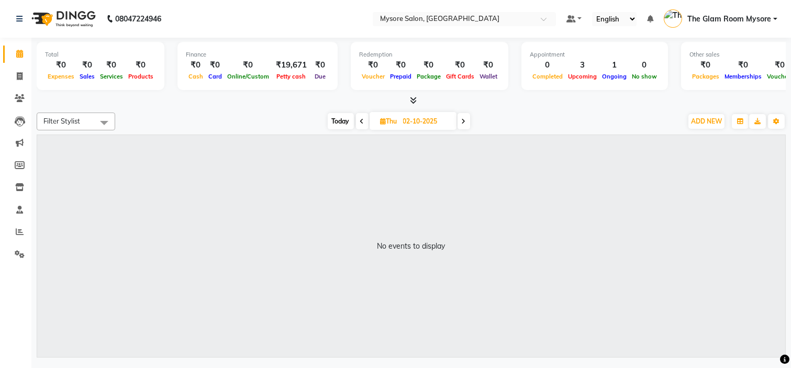
click at [464, 124] on span at bounding box center [464, 121] width 13 height 16
click at [362, 119] on icon at bounding box center [364, 121] width 4 height 6
click at [360, 119] on icon at bounding box center [362, 121] width 4 height 6
type input "01-10-2025"
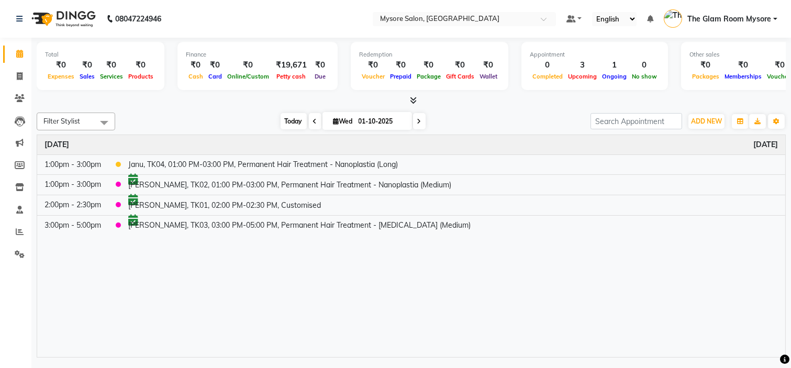
click at [289, 124] on span "Today" at bounding box center [294, 121] width 26 height 16
click at [249, 116] on div "Today Wed 01-10-2025" at bounding box center [352, 122] width 465 height 16
click at [234, 114] on div "Today Wed 01-10-2025" at bounding box center [352, 122] width 465 height 16
click at [281, 118] on span "Today" at bounding box center [294, 121] width 26 height 16
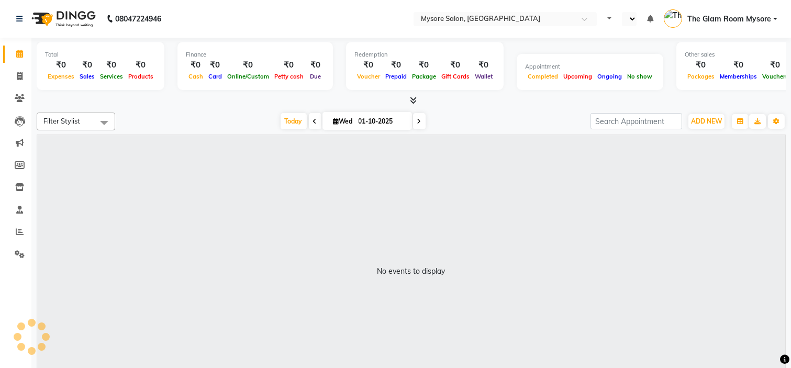
select select "en"
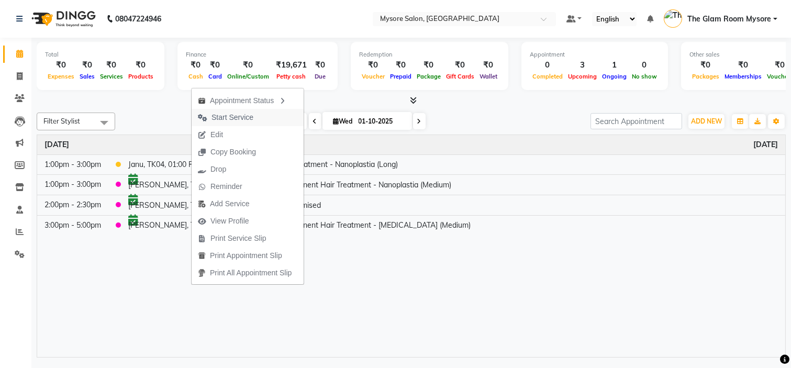
click at [239, 115] on span "Start Service" at bounding box center [233, 117] width 42 height 11
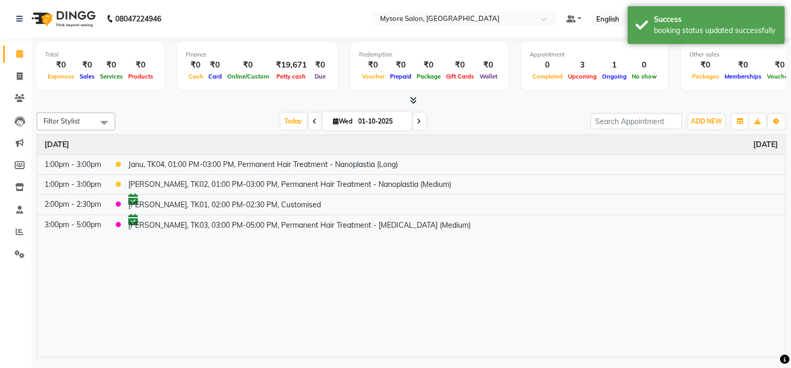
click at [200, 103] on div at bounding box center [412, 100] width 750 height 11
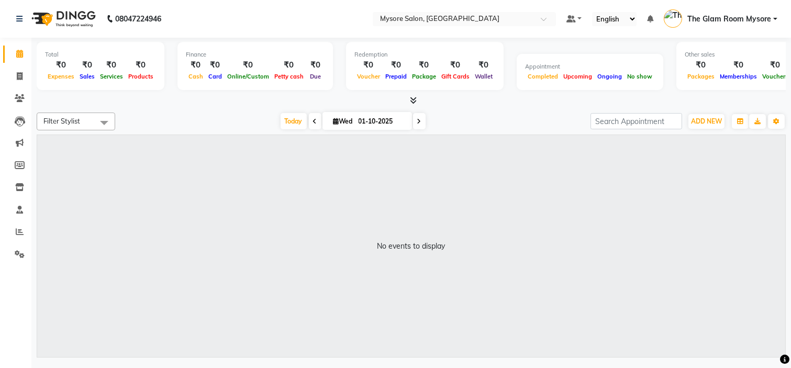
select select "en"
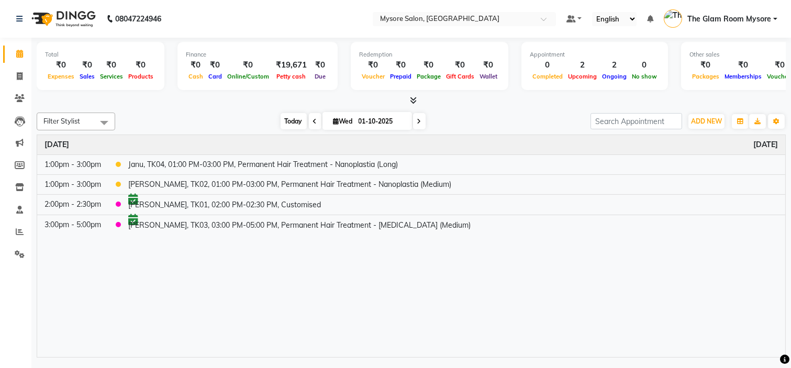
click at [293, 124] on span "Today" at bounding box center [294, 121] width 26 height 16
click at [283, 118] on span "Today" at bounding box center [294, 121] width 26 height 16
click at [294, 123] on span "Today" at bounding box center [294, 121] width 26 height 16
click at [276, 288] on div "Time Event Wednesday October 1, 2025 1:00pm - 3:00pm Janu, TK04, 01:00 PM-03:00…" at bounding box center [411, 246] width 749 height 223
click at [290, 124] on span "Today" at bounding box center [294, 121] width 26 height 16
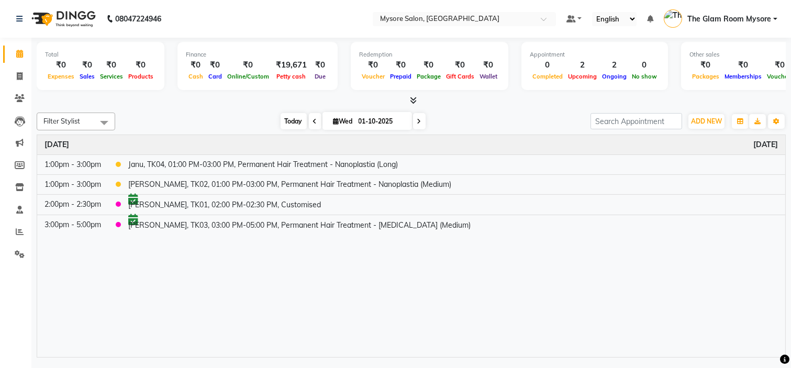
click at [290, 119] on span "Today" at bounding box center [294, 121] width 26 height 16
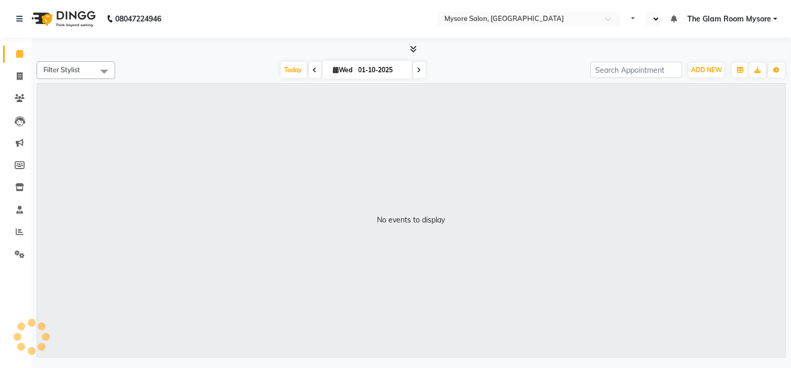
select select "en"
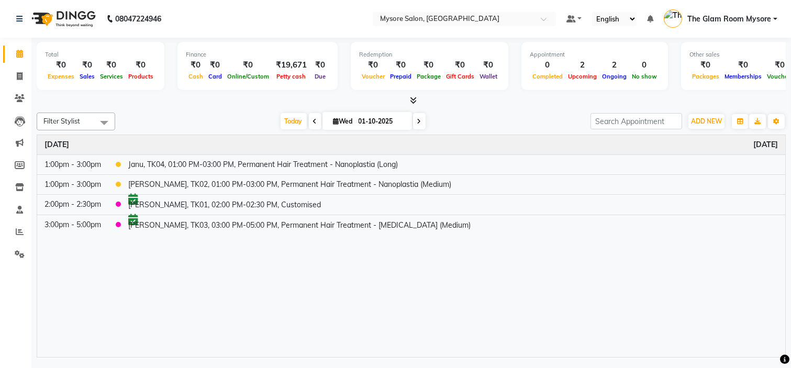
click at [290, 119] on span "Today" at bounding box center [294, 121] width 26 height 16
click at [289, 117] on span "Today" at bounding box center [294, 121] width 26 height 16
click at [478, 106] on div "Total ₹0 Expenses ₹0 Sales ₹0 Services ₹0 Products Finance ₹0 Cash ₹0 Card ₹0 O…" at bounding box center [411, 199] width 760 height 323
click at [284, 118] on span "Today" at bounding box center [294, 121] width 26 height 16
click at [285, 123] on span "Today" at bounding box center [294, 121] width 26 height 16
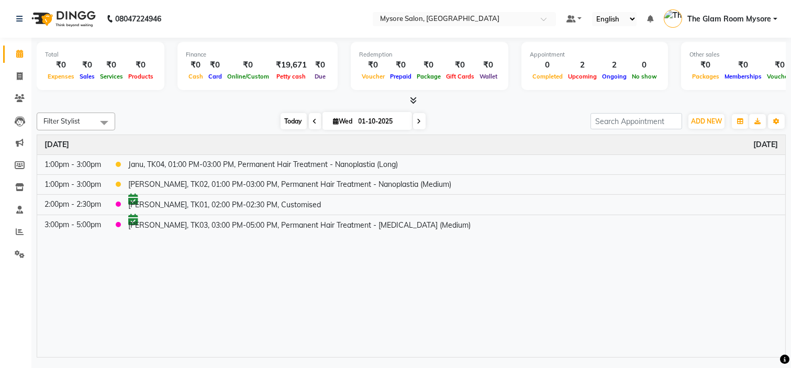
click at [281, 119] on span "Today" at bounding box center [294, 121] width 26 height 16
click at [219, 111] on div "Filter Stylist Select All [PERSON_NAME] [PERSON_NAME] Ashwini Ayaan DR. Apurva …" at bounding box center [412, 232] width 750 height 249
click at [289, 117] on span "Today" at bounding box center [294, 121] width 26 height 16
click at [244, 121] on div "[DATE] [DATE]" at bounding box center [352, 122] width 465 height 16
click at [255, 118] on div "[DATE] [DATE]" at bounding box center [352, 122] width 465 height 16
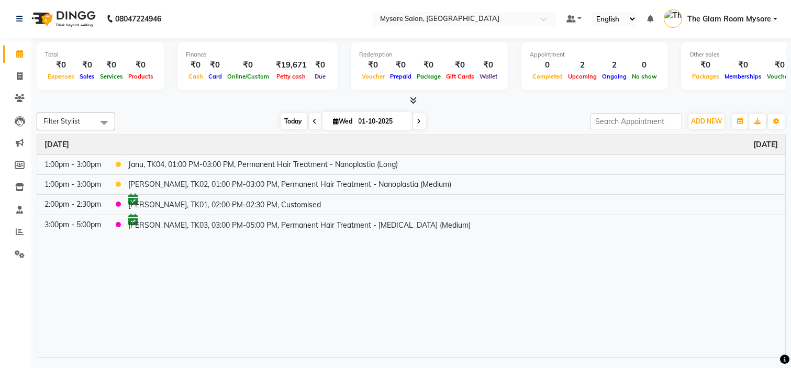
click at [284, 117] on span "Today" at bounding box center [294, 121] width 26 height 16
click at [417, 121] on icon at bounding box center [419, 121] width 4 height 6
click at [337, 119] on span "Today" at bounding box center [341, 121] width 26 height 16
click at [282, 124] on span "Today" at bounding box center [294, 121] width 26 height 16
click at [292, 120] on span "Today" at bounding box center [294, 121] width 26 height 16
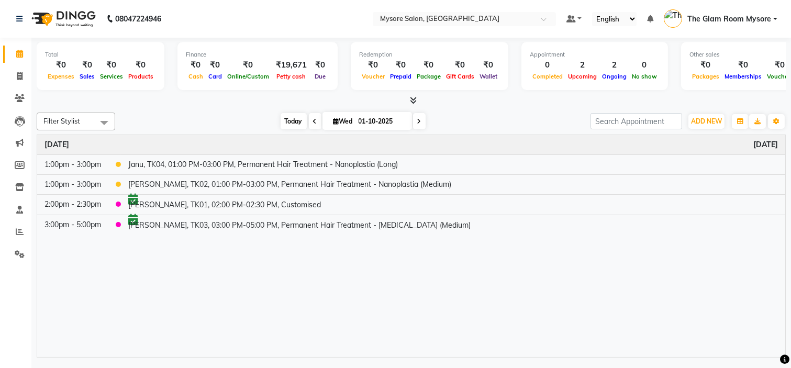
click at [292, 120] on span "Today" at bounding box center [294, 121] width 26 height 16
click at [417, 118] on icon at bounding box center [419, 121] width 4 height 6
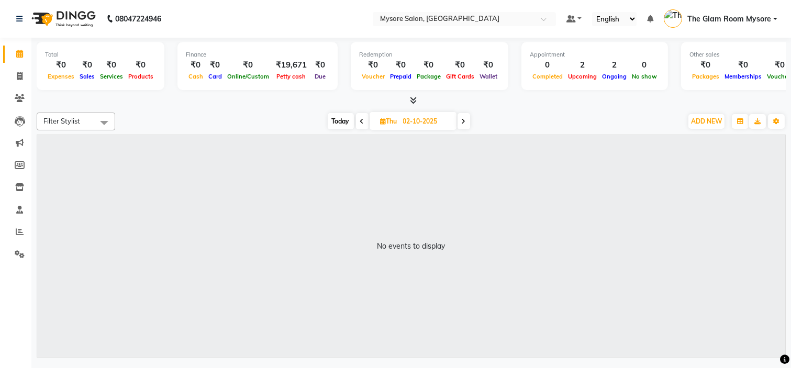
click at [335, 116] on span "Today" at bounding box center [341, 121] width 26 height 16
type input "01-10-2025"
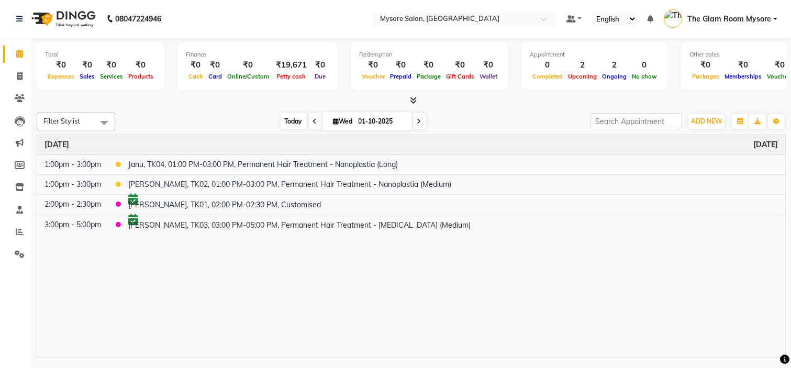
click at [284, 122] on span "Today" at bounding box center [294, 121] width 26 height 16
click at [215, 113] on div "Filter Stylist Select All [PERSON_NAME] [PERSON_NAME] Ashwini Ayaan DR. Apurva …" at bounding box center [412, 122] width 750 height 18
click at [281, 121] on span "Today" at bounding box center [294, 121] width 26 height 16
click at [362, 122] on input "01-10-2025" at bounding box center [382, 122] width 52 height 16
select select "10"
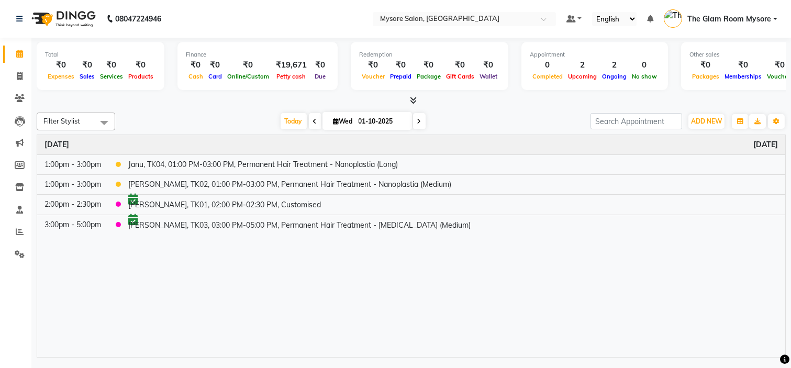
select select "2025"
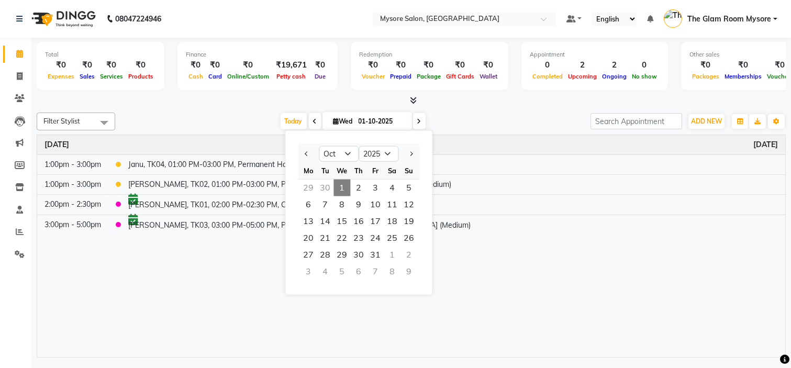
click at [243, 106] on div at bounding box center [412, 100] width 750 height 11
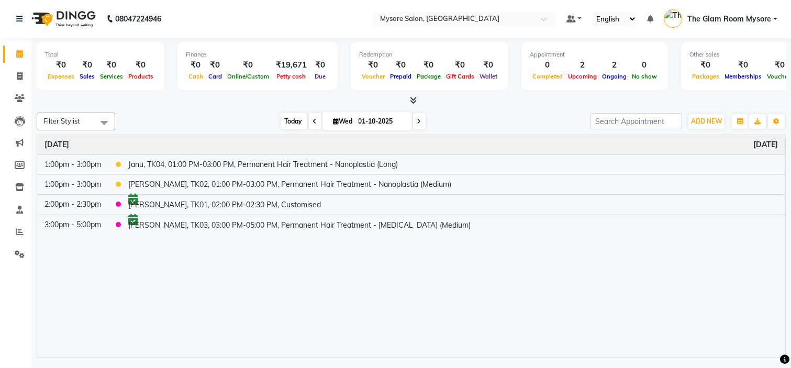
click at [293, 117] on span "Today" at bounding box center [294, 121] width 26 height 16
click at [288, 118] on span "Today" at bounding box center [294, 121] width 26 height 16
click at [420, 120] on span at bounding box center [419, 121] width 13 height 16
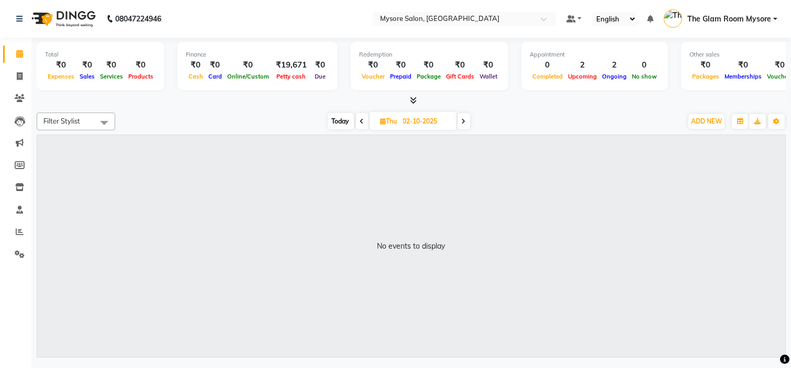
click at [338, 121] on span "Today" at bounding box center [341, 121] width 26 height 16
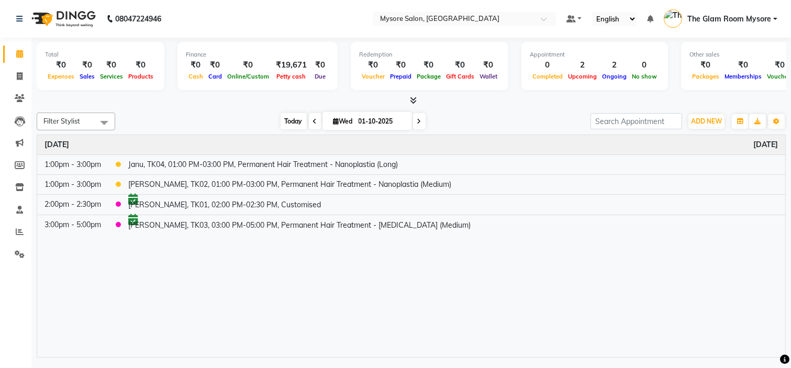
click at [290, 117] on span "Today" at bounding box center [294, 121] width 26 height 16
drag, startPoint x: 489, startPoint y: 100, endPoint x: 432, endPoint y: 126, distance: 62.3
click at [489, 100] on div at bounding box center [412, 100] width 750 height 11
click at [283, 124] on span "Today" at bounding box center [294, 121] width 26 height 16
click at [291, 118] on span "Today" at bounding box center [294, 121] width 26 height 16
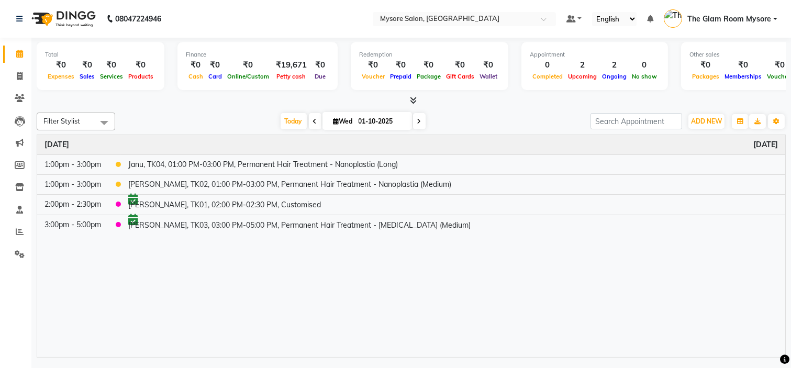
click at [422, 119] on span at bounding box center [419, 121] width 13 height 16
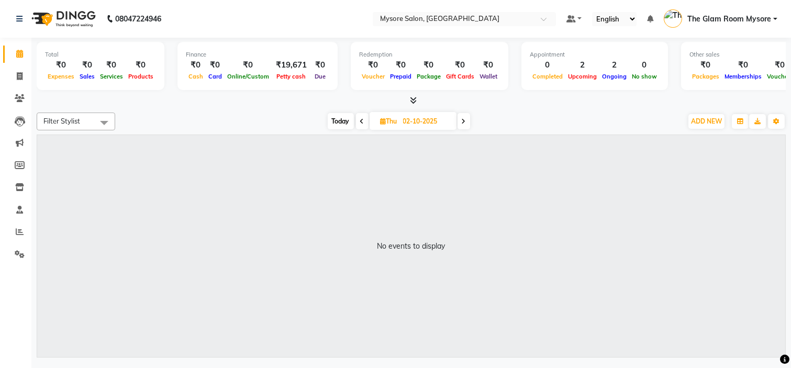
click at [511, 108] on div "Filter Stylist Select All [PERSON_NAME] [PERSON_NAME] Ashwini Ayaan DR. Apurva …" at bounding box center [412, 232] width 750 height 249
click at [336, 119] on span "Today" at bounding box center [341, 121] width 26 height 16
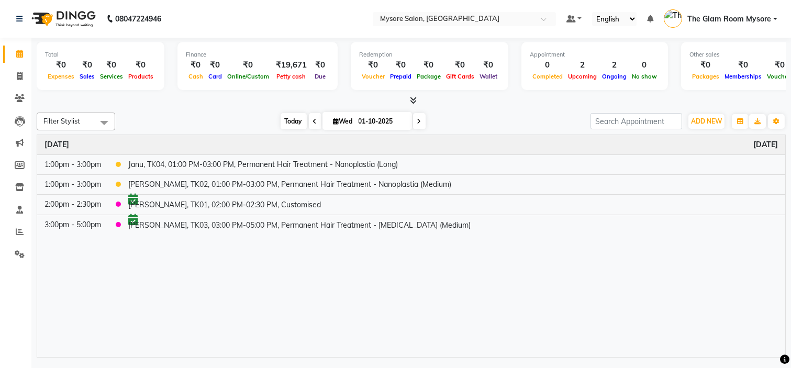
click at [287, 120] on span "Today" at bounding box center [294, 121] width 26 height 16
click at [417, 119] on icon at bounding box center [419, 121] width 4 height 6
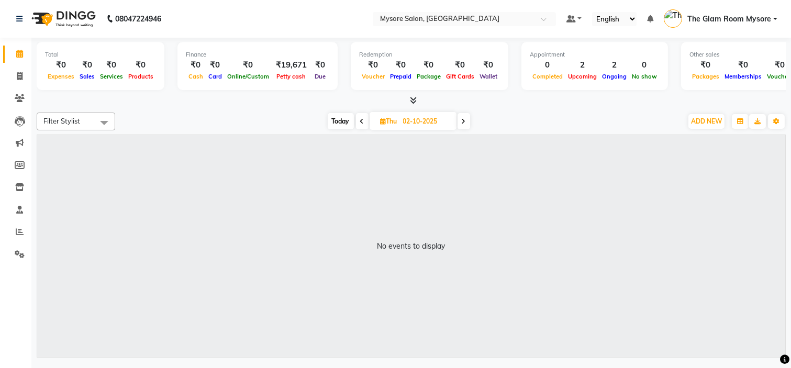
click at [339, 121] on span "Today" at bounding box center [341, 121] width 26 height 16
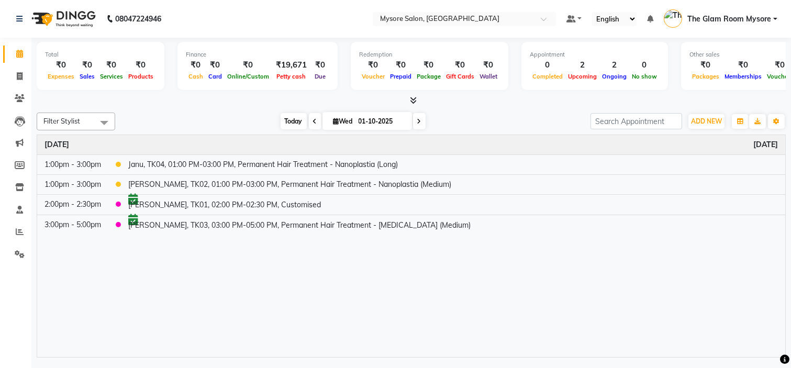
click at [285, 124] on span "Today" at bounding box center [294, 121] width 26 height 16
click at [286, 123] on span "Today" at bounding box center [294, 121] width 26 height 16
click at [291, 123] on span "Today" at bounding box center [294, 121] width 26 height 16
click at [484, 108] on div "Filter Stylist Select All [PERSON_NAME] [PERSON_NAME] Ashwini Ayaan DR. Apurva …" at bounding box center [412, 232] width 750 height 249
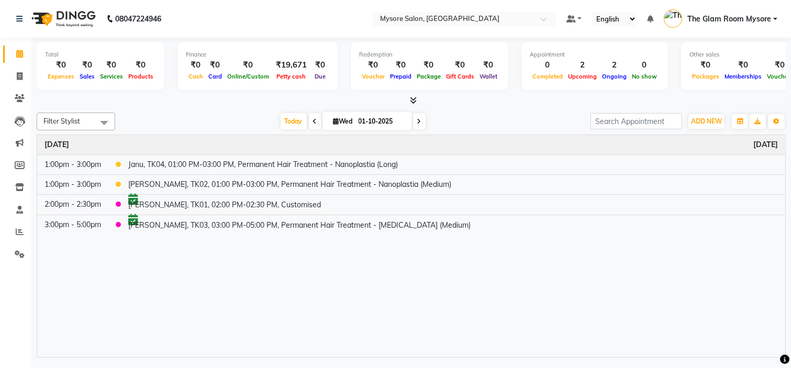
click at [498, 105] on div at bounding box center [412, 100] width 750 height 11
click at [291, 123] on span "Today" at bounding box center [294, 121] width 26 height 16
click at [568, 114] on div "[DATE] [DATE]" at bounding box center [352, 122] width 465 height 16
click at [523, 108] on div "Filter Stylist Select All [PERSON_NAME] [PERSON_NAME] Ashwini Ayaan DR. Apurva …" at bounding box center [412, 232] width 750 height 249
click at [283, 116] on span "Today" at bounding box center [294, 121] width 26 height 16
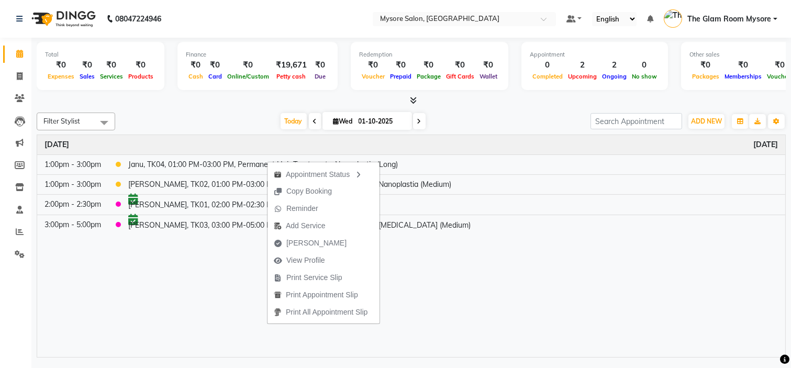
click at [221, 110] on div "Filter Stylist Select All [PERSON_NAME] [PERSON_NAME] Ashwini Ayaan DR. Apurva …" at bounding box center [412, 232] width 750 height 249
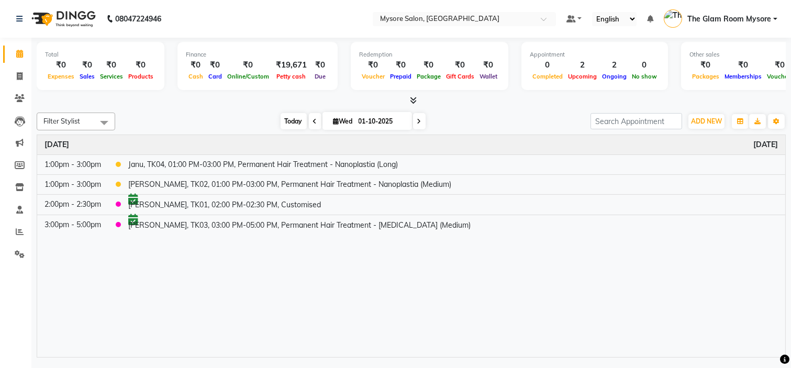
click at [286, 121] on span "Today" at bounding box center [294, 121] width 26 height 16
click at [244, 121] on div "[DATE] [DATE]" at bounding box center [352, 122] width 465 height 16
click at [416, 114] on span at bounding box center [419, 121] width 13 height 16
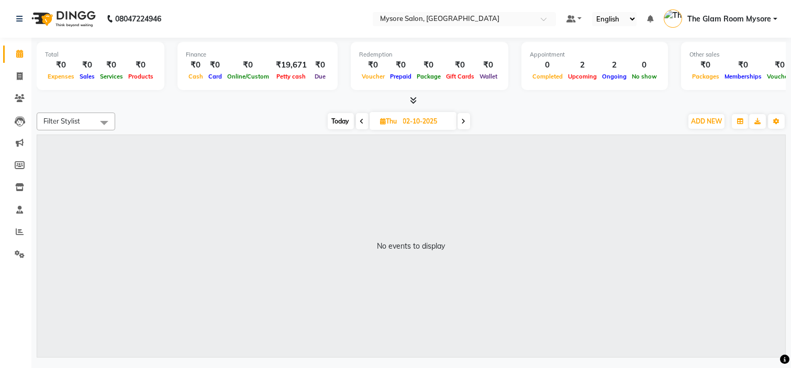
click at [339, 126] on span "Today" at bounding box center [341, 121] width 26 height 16
type input "01-10-2025"
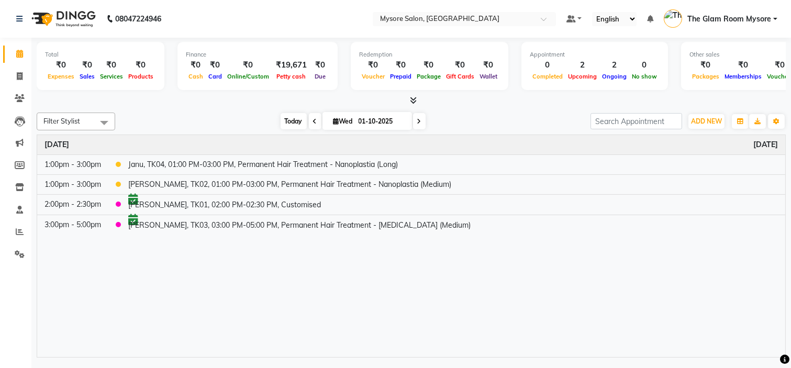
click at [290, 123] on span "Today" at bounding box center [294, 121] width 26 height 16
click at [294, 122] on span "Today" at bounding box center [294, 121] width 26 height 16
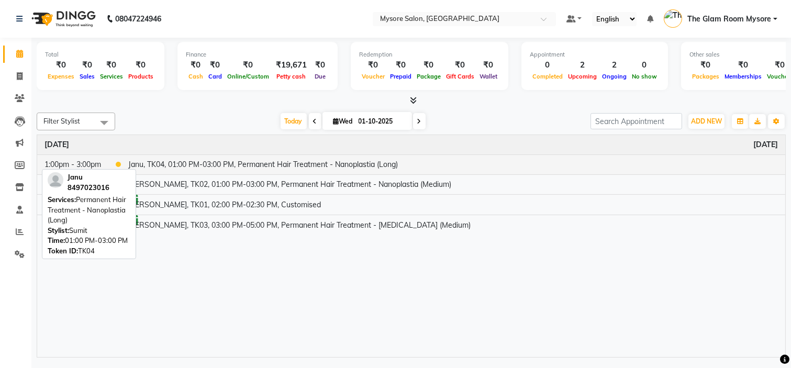
click at [211, 156] on td "Janu, TK04, 01:00 PM-03:00 PM, Permanent Hair Treatment - Nanoplastia (Long)" at bounding box center [453, 165] width 665 height 20
select select "1"
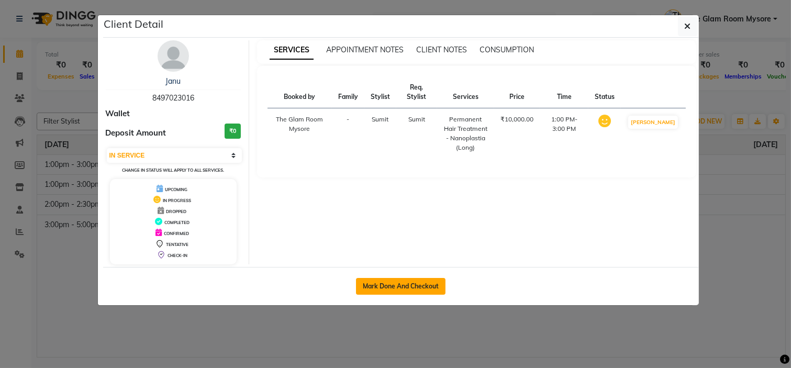
click at [420, 289] on button "Mark Done And Checkout" at bounding box center [401, 286] width 90 height 17
select select "4255"
select select "service"
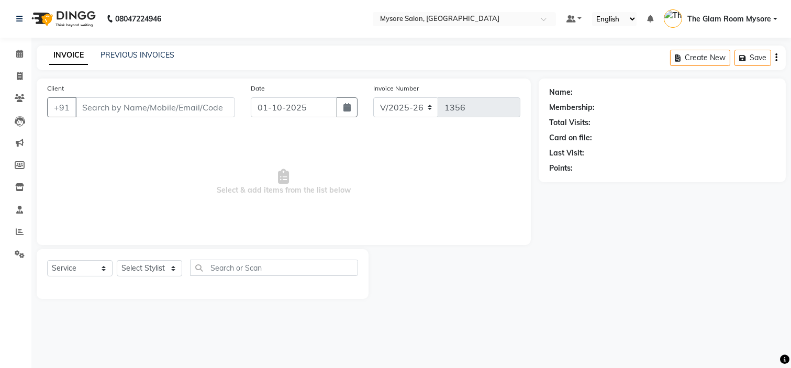
type input "8497023016"
select select "35251"
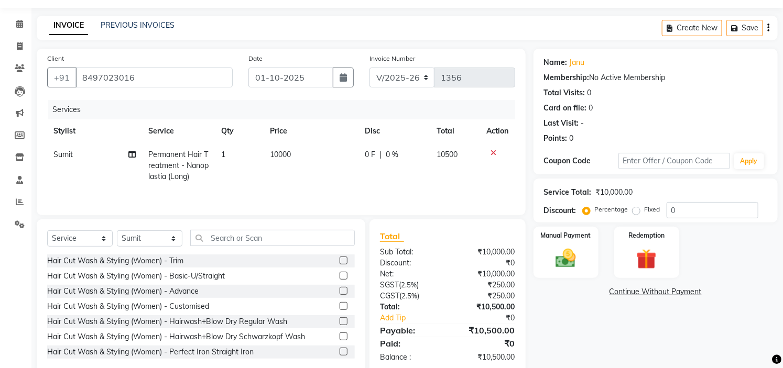
scroll to position [52, 0]
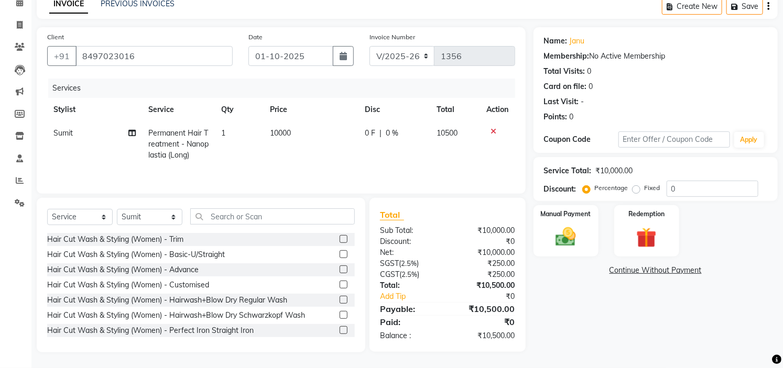
click at [307, 129] on td "10000" at bounding box center [310, 145] width 95 height 46
select select "35251"
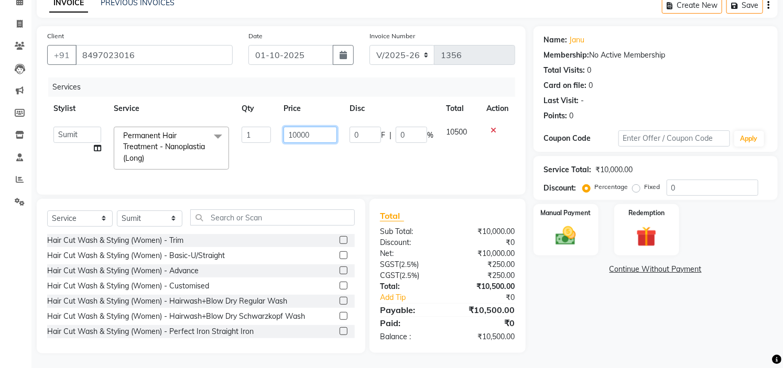
click at [320, 133] on input "10000" at bounding box center [309, 135] width 53 height 16
type input "1"
type input "11000"
click at [354, 173] on div "Services Stylist Service Qty Price Disc Total Action [PERSON_NAME] [PERSON_NAME…" at bounding box center [281, 131] width 468 height 107
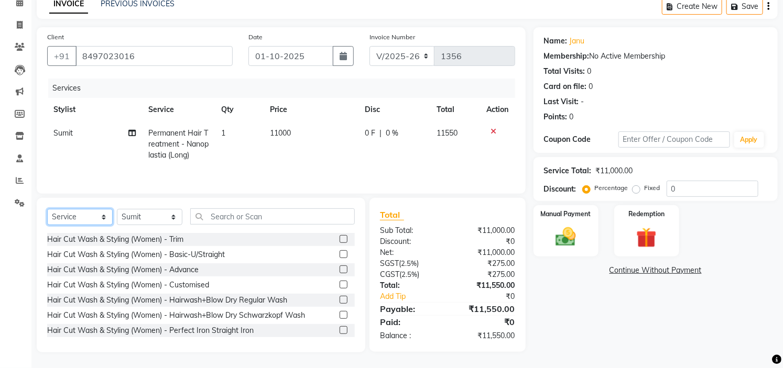
click at [86, 216] on select "Select Service Product Membership Package Voucher Prepaid Gift Card" at bounding box center [79, 217] width 65 height 16
select select "product"
click at [47, 209] on select "Select Service Product Membership Package Voucher Prepaid Gift Card" at bounding box center [79, 217] width 65 height 16
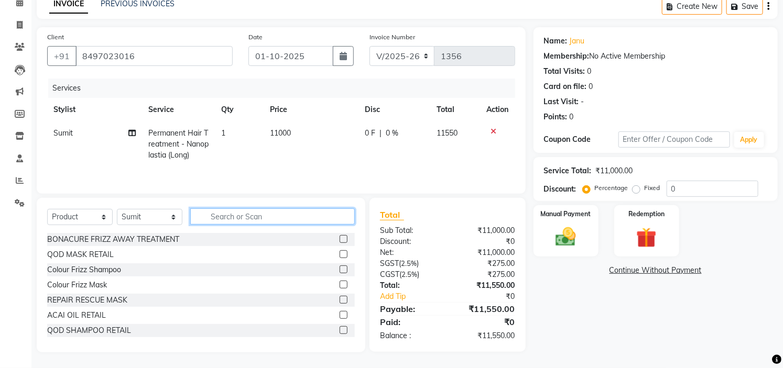
click at [234, 213] on input "text" at bounding box center [272, 216] width 164 height 16
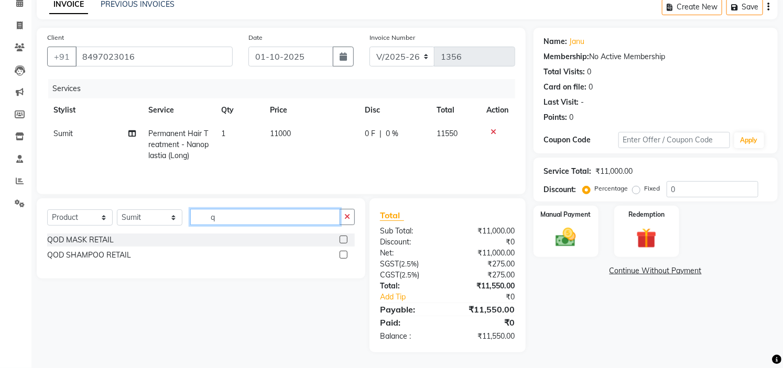
scroll to position [51, 0]
type input "qod"
click at [342, 239] on label at bounding box center [343, 240] width 8 height 8
click at [342, 239] on input "checkbox" at bounding box center [342, 240] width 7 height 7
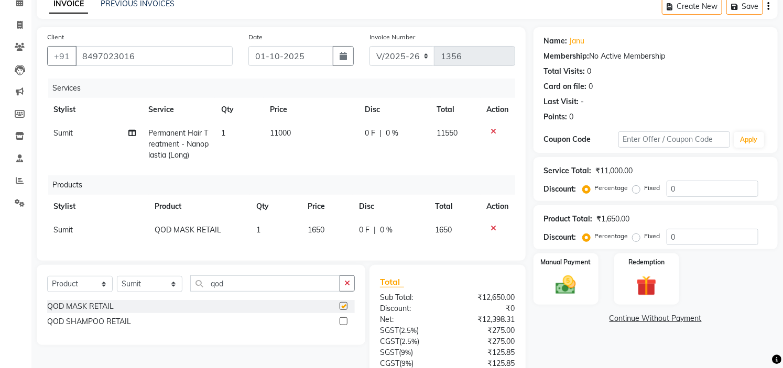
checkbox input "false"
click at [343, 325] on label at bounding box center [343, 321] width 8 height 8
click at [343, 325] on input "checkbox" at bounding box center [342, 321] width 7 height 7
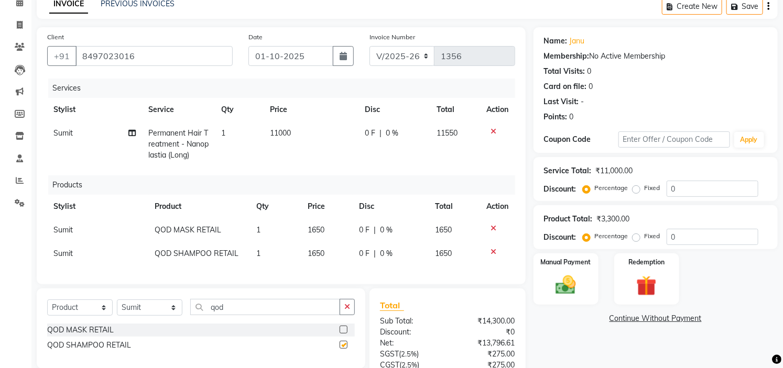
checkbox input "false"
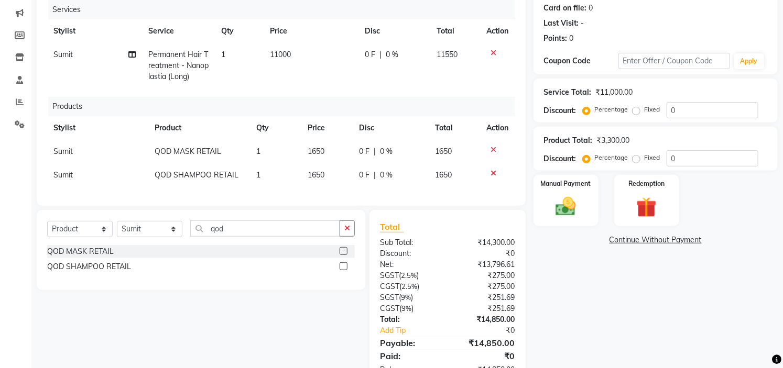
scroll to position [172, 0]
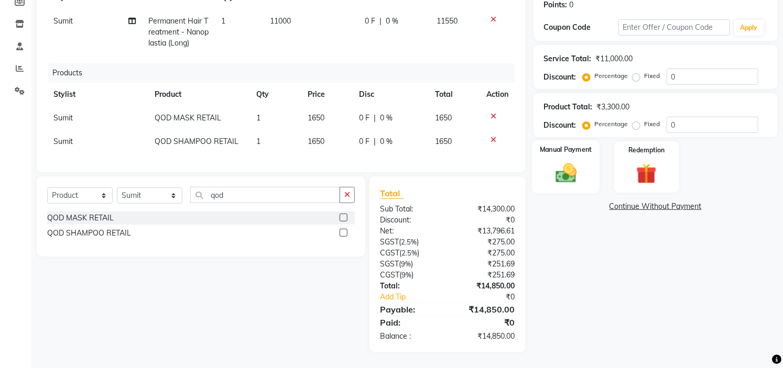
click at [566, 161] on img at bounding box center [565, 173] width 35 height 24
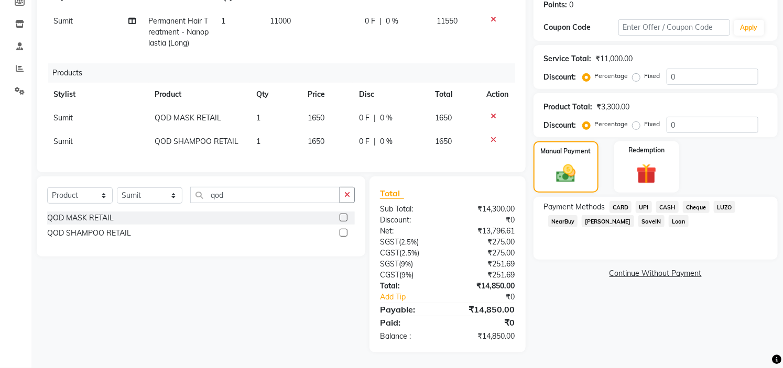
click at [643, 201] on span "UPI" at bounding box center [643, 207] width 16 height 12
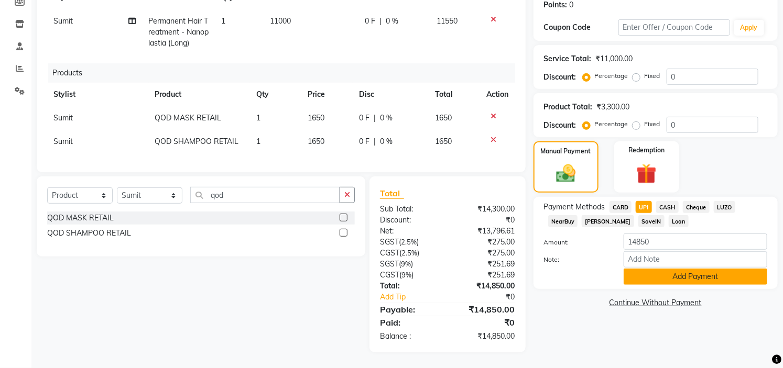
click at [670, 269] on button "Add Payment" at bounding box center [695, 277] width 144 height 16
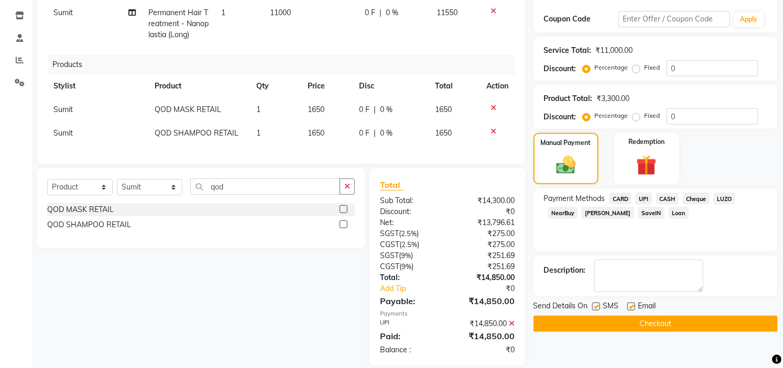
click at [652, 324] on button "Checkout" at bounding box center [655, 324] width 244 height 16
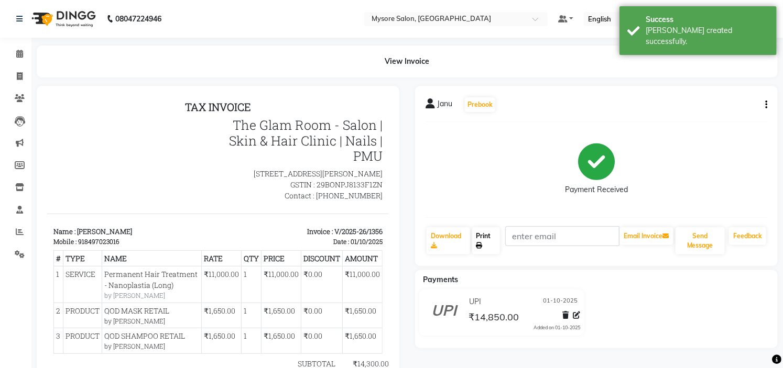
click at [483, 233] on link "Print" at bounding box center [486, 240] width 28 height 27
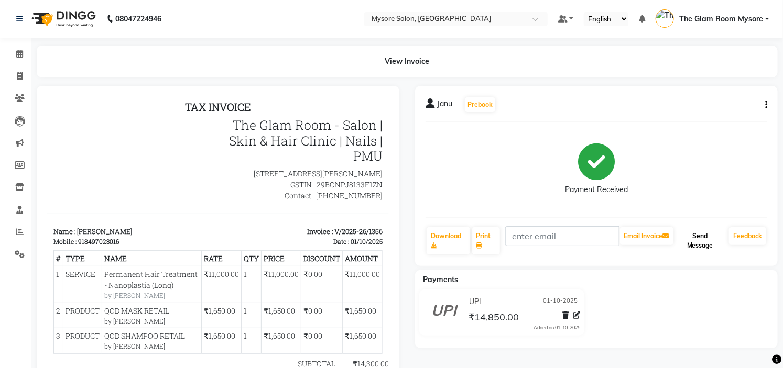
click at [705, 237] on button "Send Message" at bounding box center [699, 240] width 49 height 27
click at [19, 53] on icon at bounding box center [19, 54] width 7 height 8
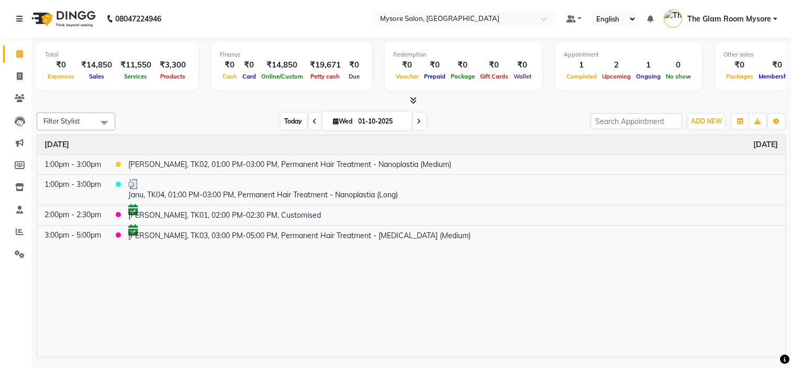
click at [290, 120] on span "Today" at bounding box center [294, 121] width 26 height 16
click at [286, 120] on span "Today" at bounding box center [294, 121] width 26 height 16
click at [282, 114] on span "Today" at bounding box center [294, 121] width 26 height 16
click at [283, 118] on span "Today" at bounding box center [294, 121] width 26 height 16
click at [283, 123] on span "Today" at bounding box center [294, 121] width 26 height 16
